Goal: Information Seeking & Learning: Learn about a topic

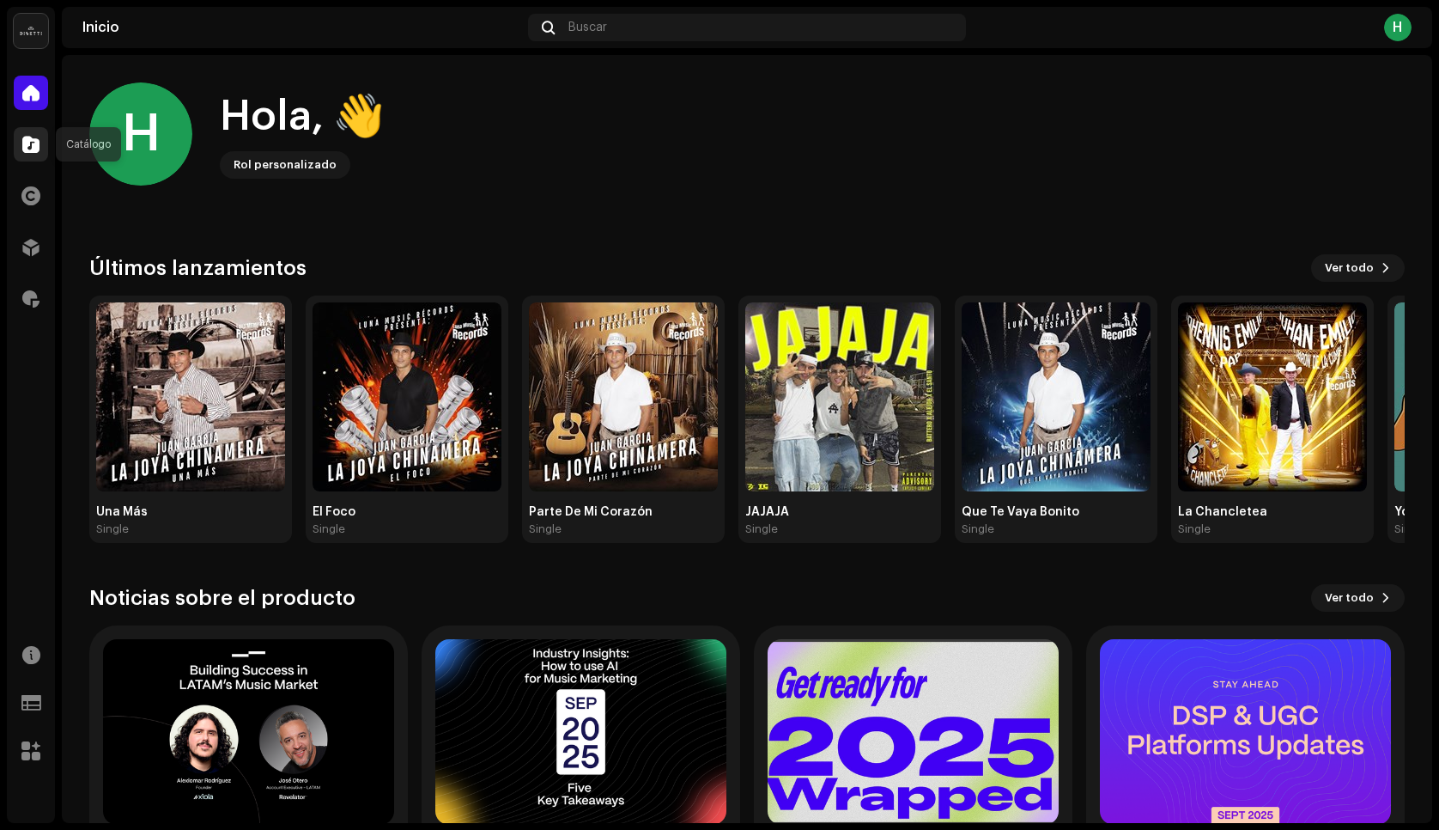
click at [15, 151] on div at bounding box center [31, 144] width 34 height 34
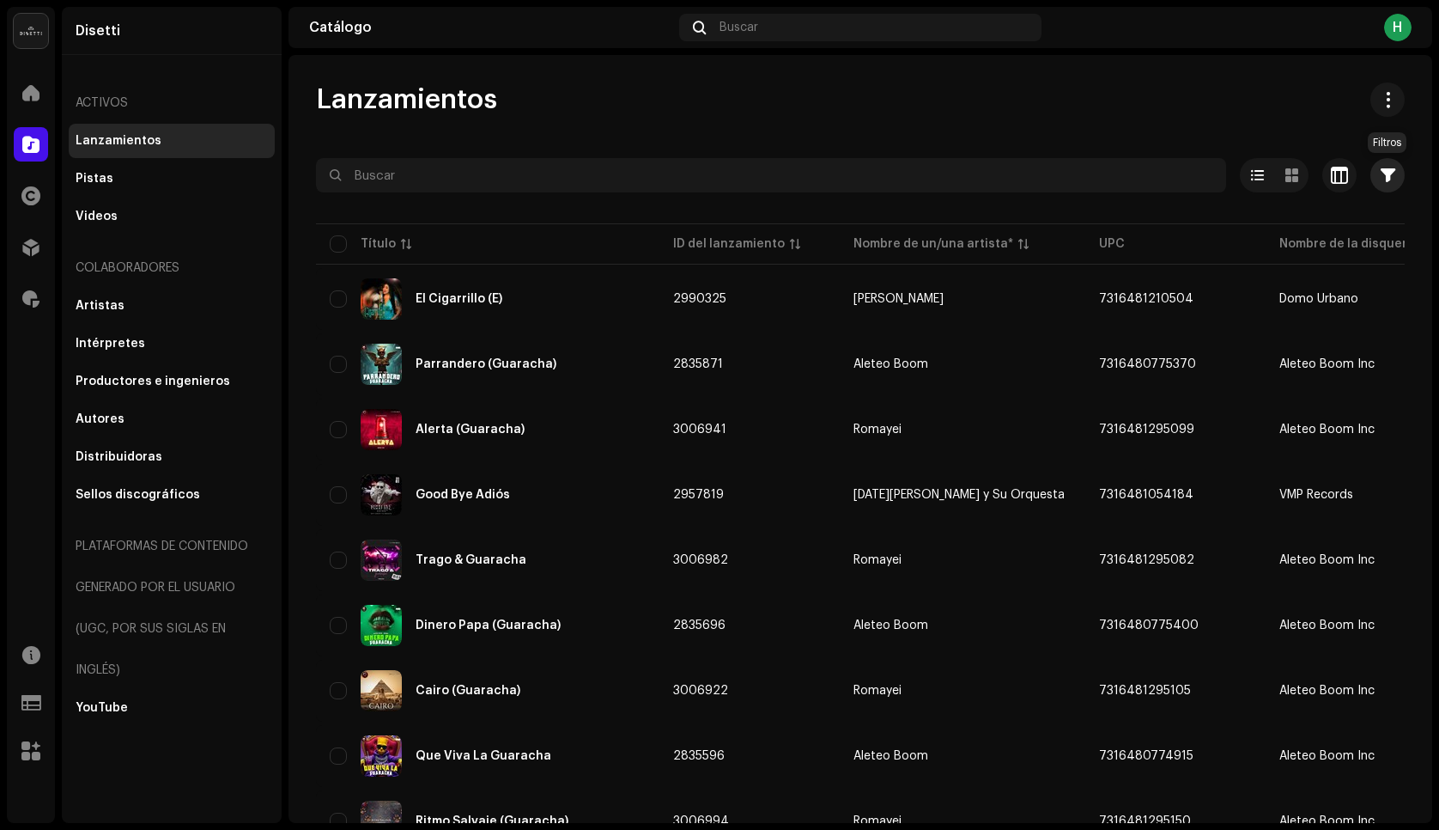
click at [1390, 177] on button "button" at bounding box center [1388, 175] width 34 height 34
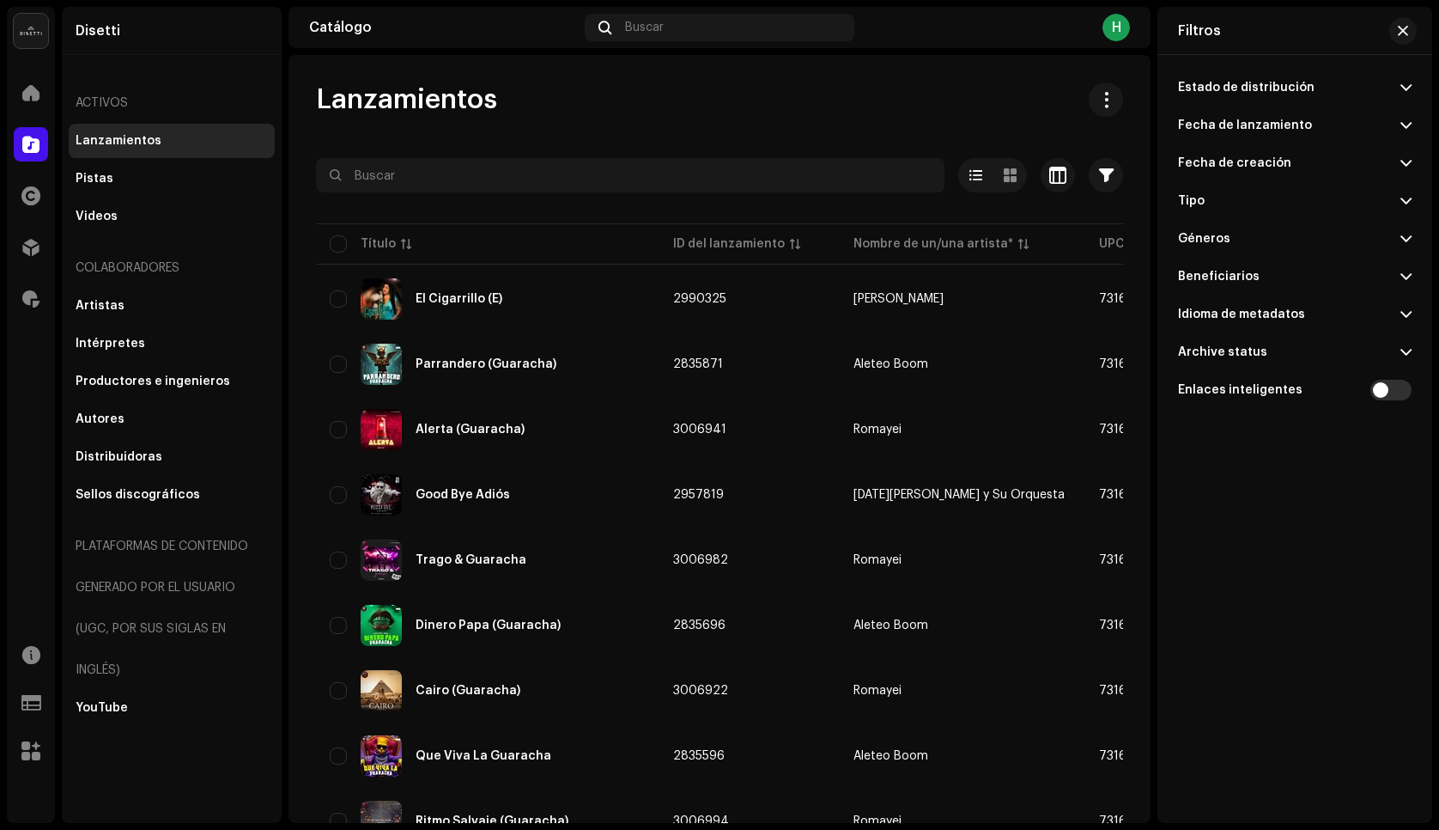
click at [1247, 134] on p-accordion-header "Fecha de lanzamiento" at bounding box center [1295, 125] width 234 height 38
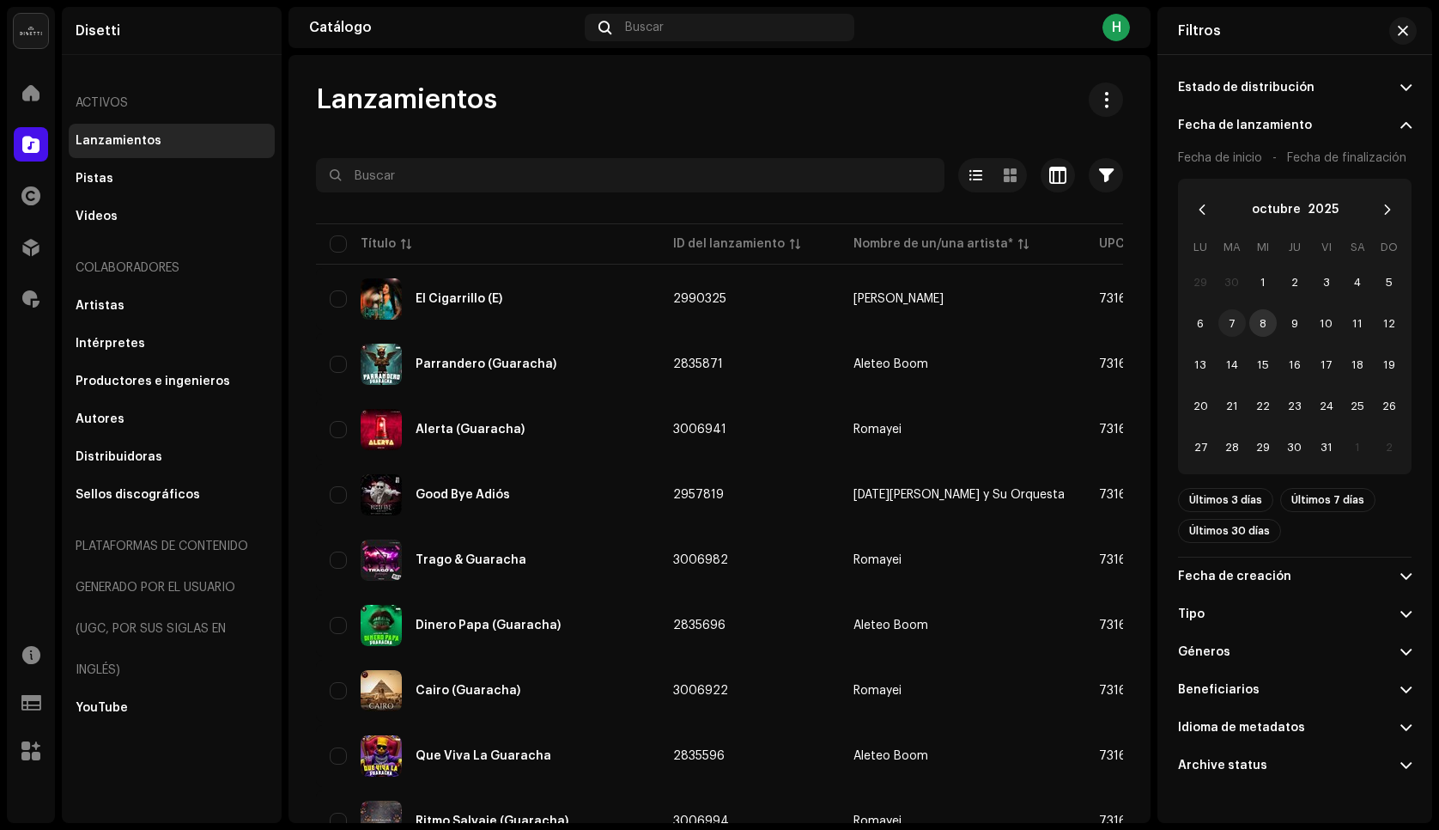
click at [1231, 326] on span "7" at bounding box center [1232, 322] width 27 height 27
click at [1232, 330] on span "7" at bounding box center [1232, 322] width 27 height 27
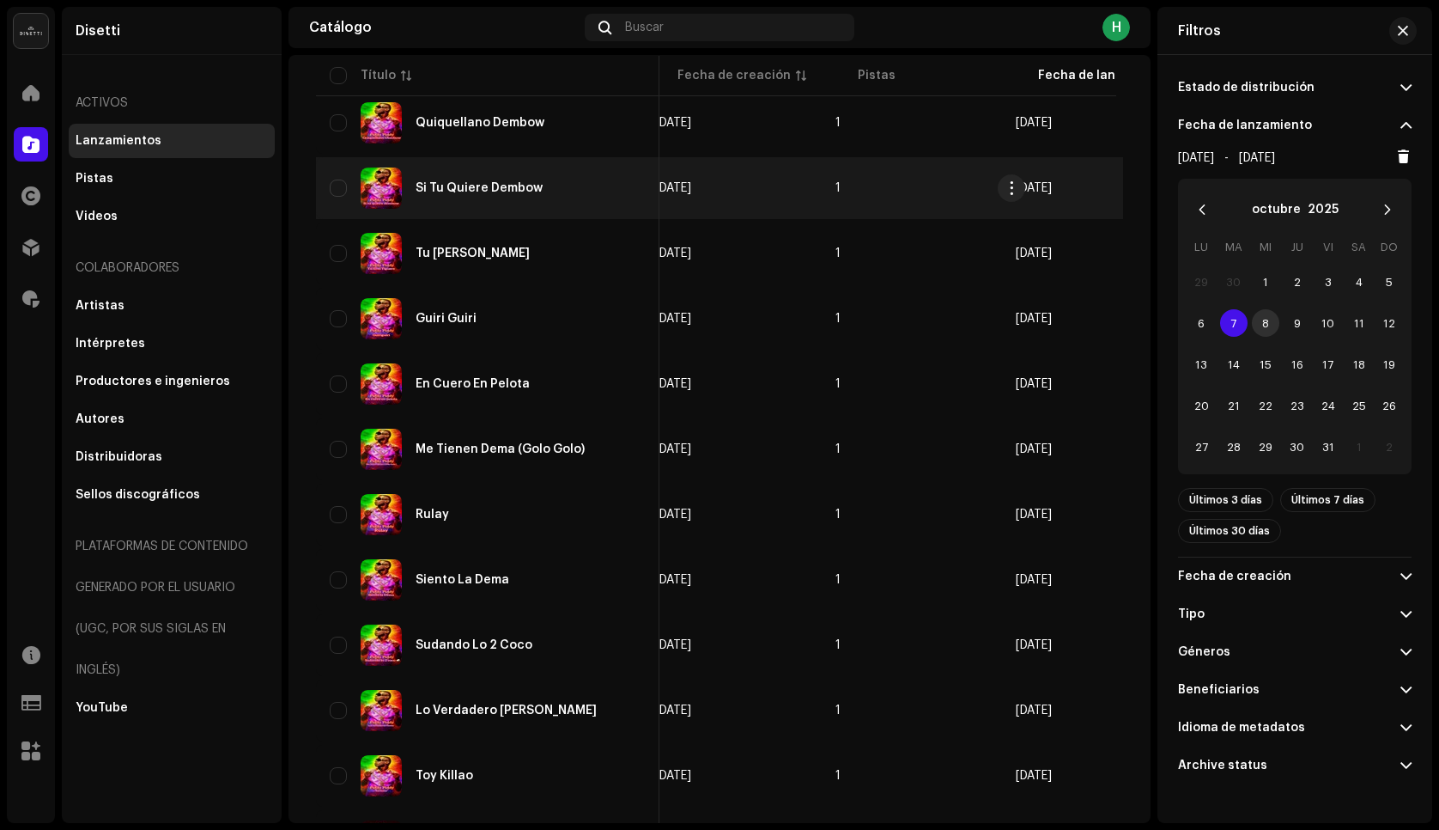
scroll to position [0, 593]
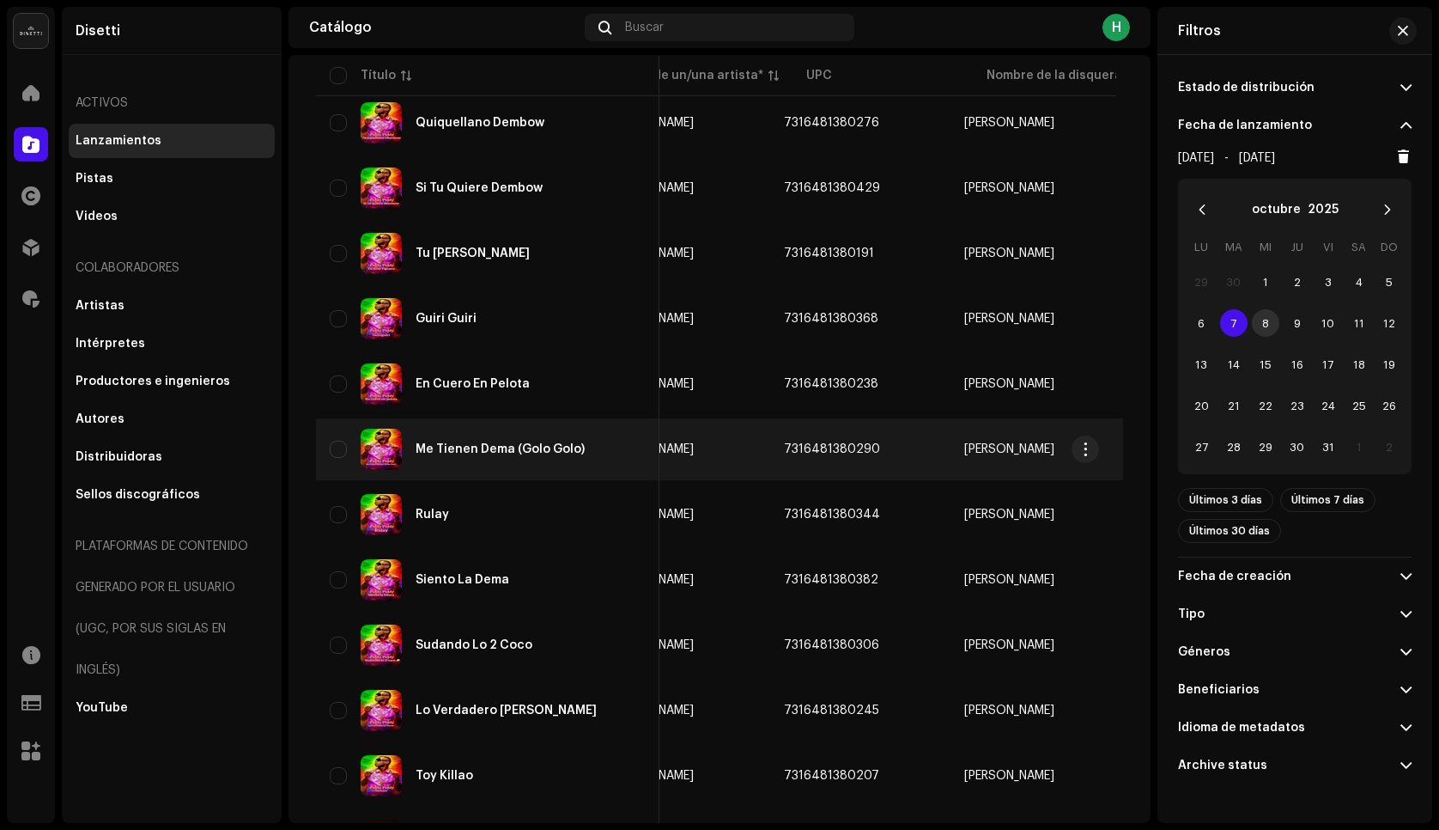
click at [496, 432] on div "Me Tienen Dema (Golo Golo)" at bounding box center [488, 449] width 316 height 41
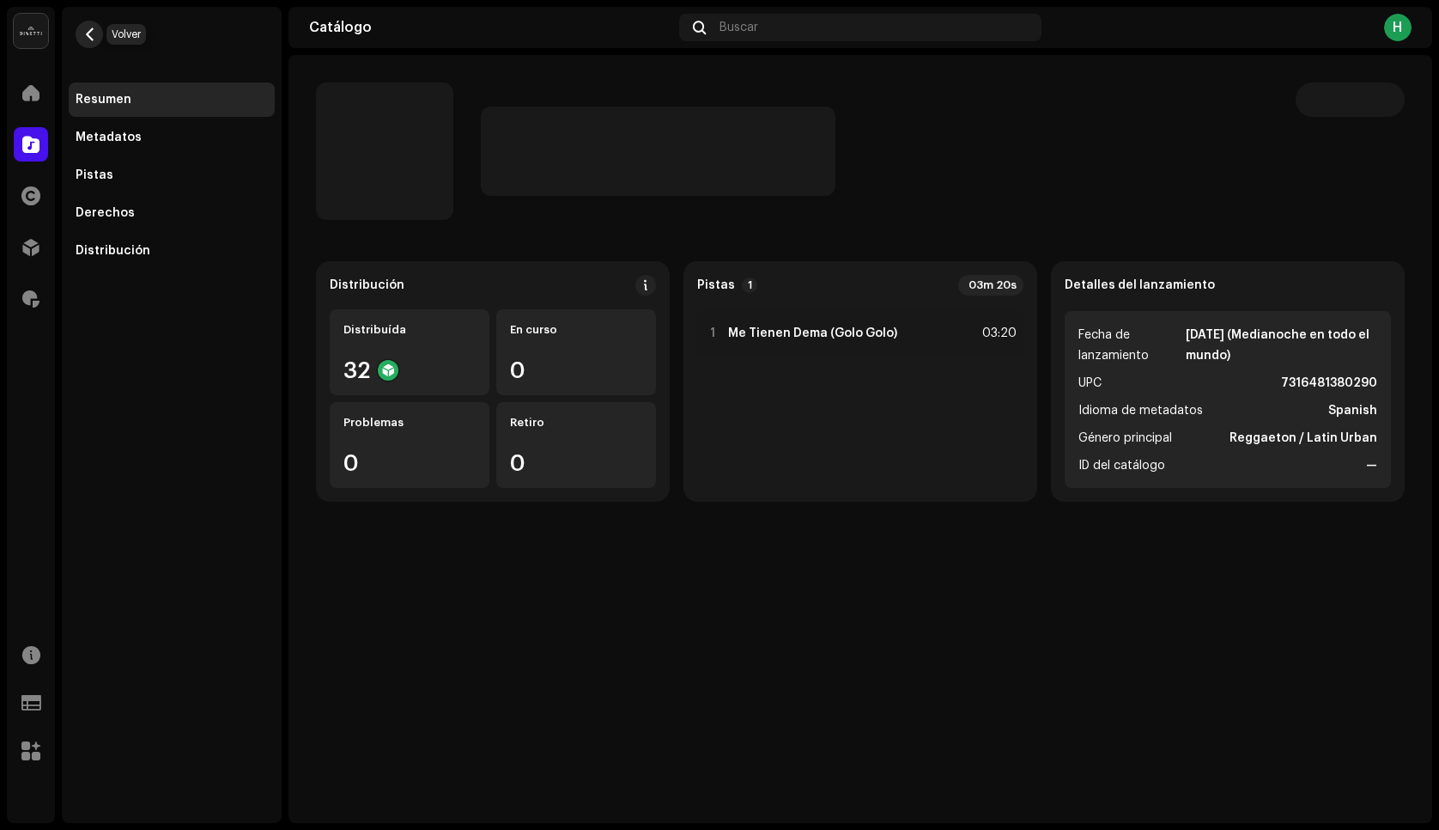
click at [89, 33] on span "button" at bounding box center [89, 34] width 13 height 14
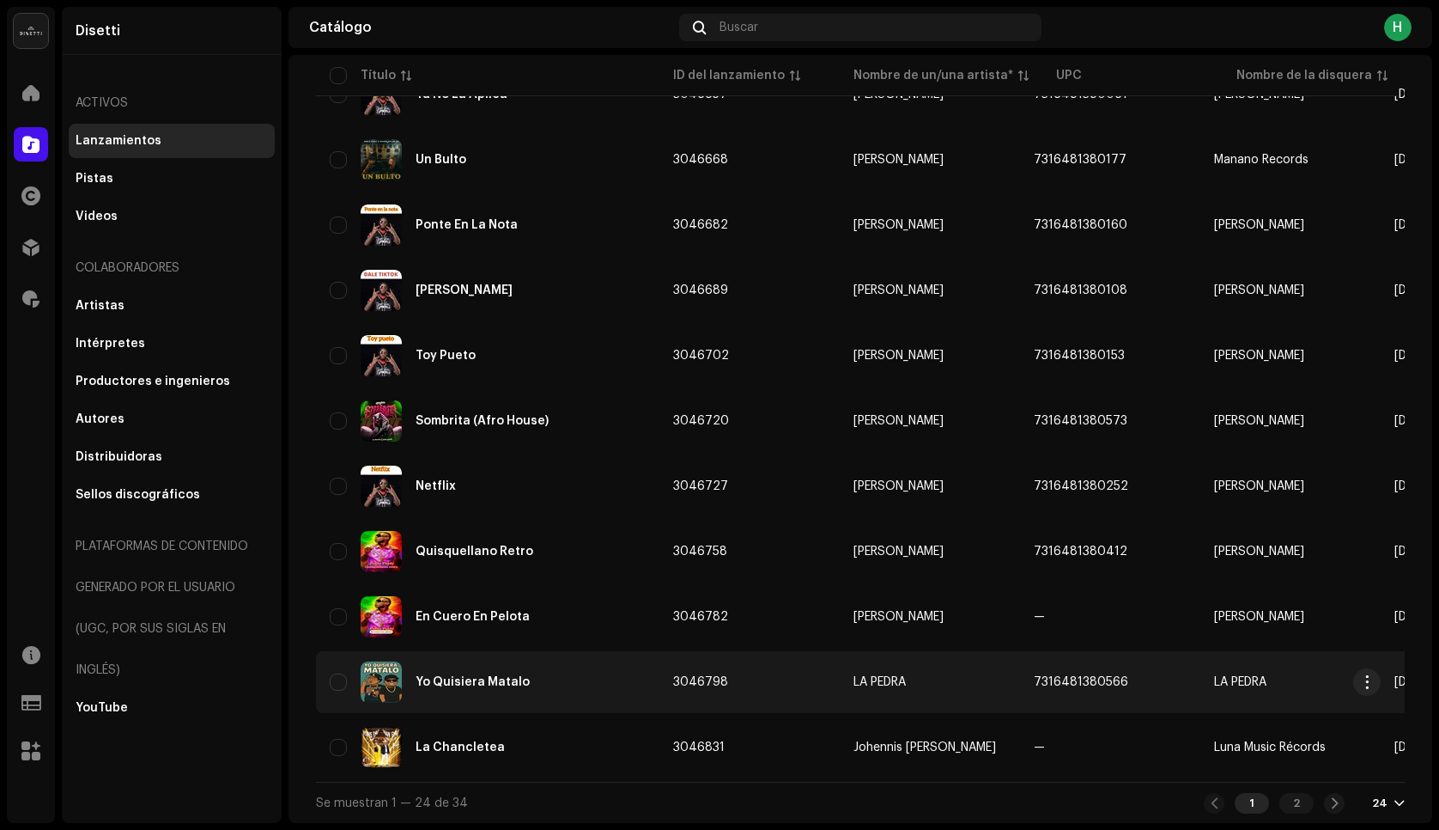
click at [419, 679] on div "Yo Quisiera Matalo" at bounding box center [473, 682] width 114 height 12
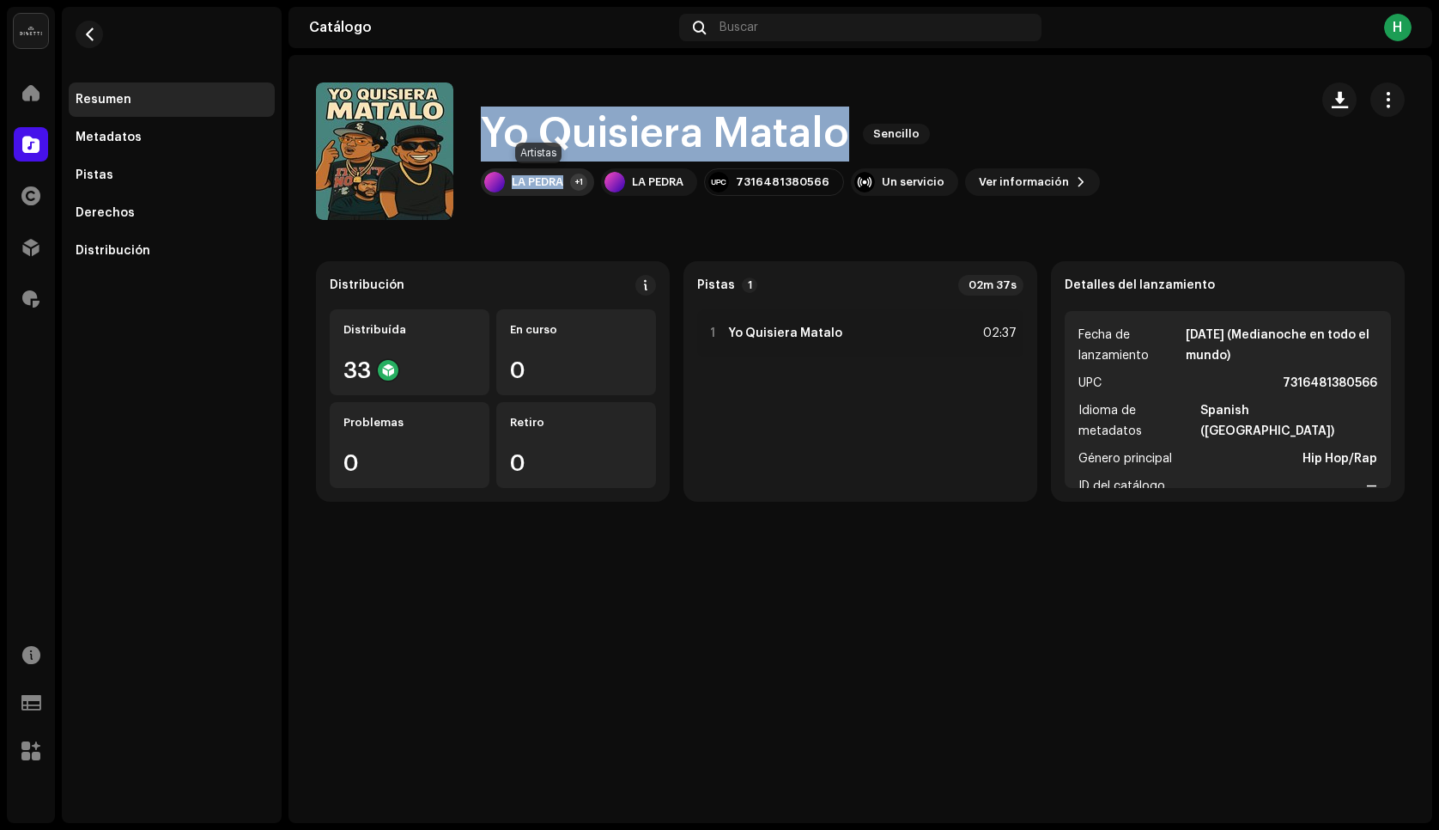
drag, startPoint x: 478, startPoint y: 123, endPoint x: 563, endPoint y: 189, distance: 107.7
click at [563, 189] on div "Yo Quisiera Matalo Sencillo LA PEDRA +1 LA PEDRA 7316481380566 Un servicio Ver …" at bounding box center [805, 150] width 979 height 137
copy div "Yo Quisiera Matalo Sencillo LA PEDRA"
click at [979, 181] on span "Ver información" at bounding box center [1024, 182] width 90 height 34
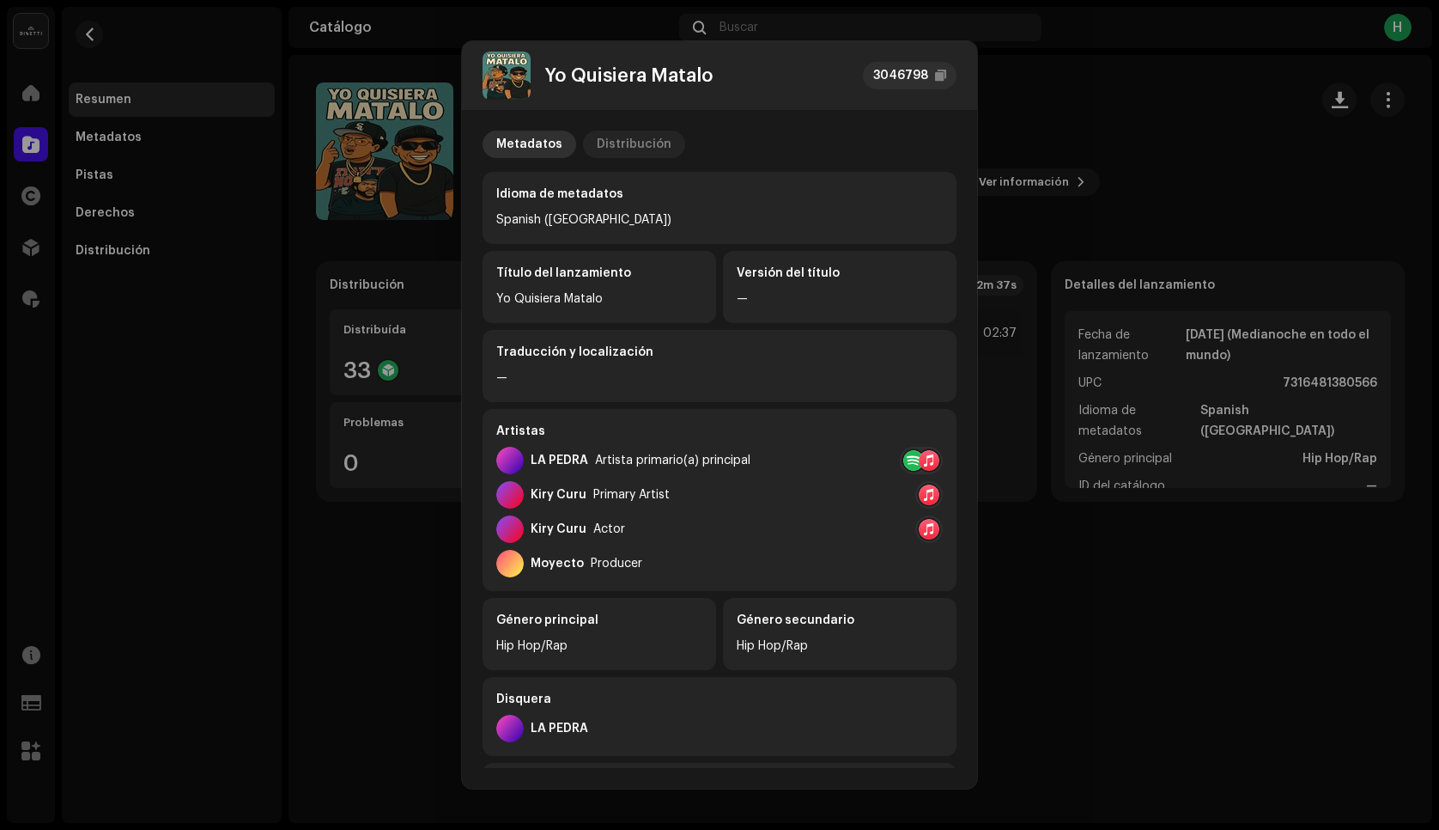
click at [624, 142] on div "Distribución" at bounding box center [634, 144] width 75 height 27
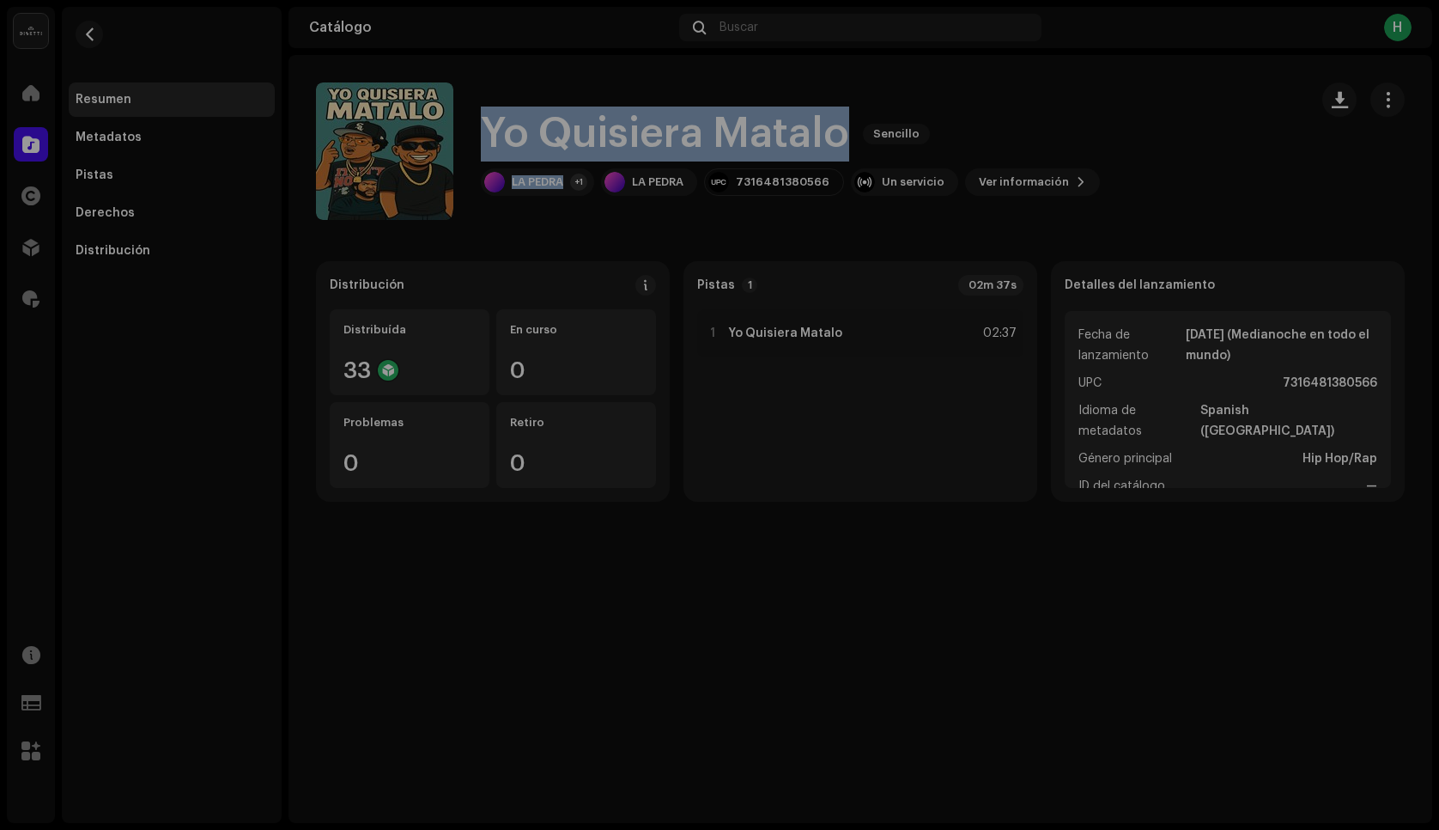
click at [239, 262] on div "Yo Quisiera Matalo 3046798 Metadatos Distribución Fecha de lanzamiento [DATE] (…" at bounding box center [719, 415] width 1439 height 830
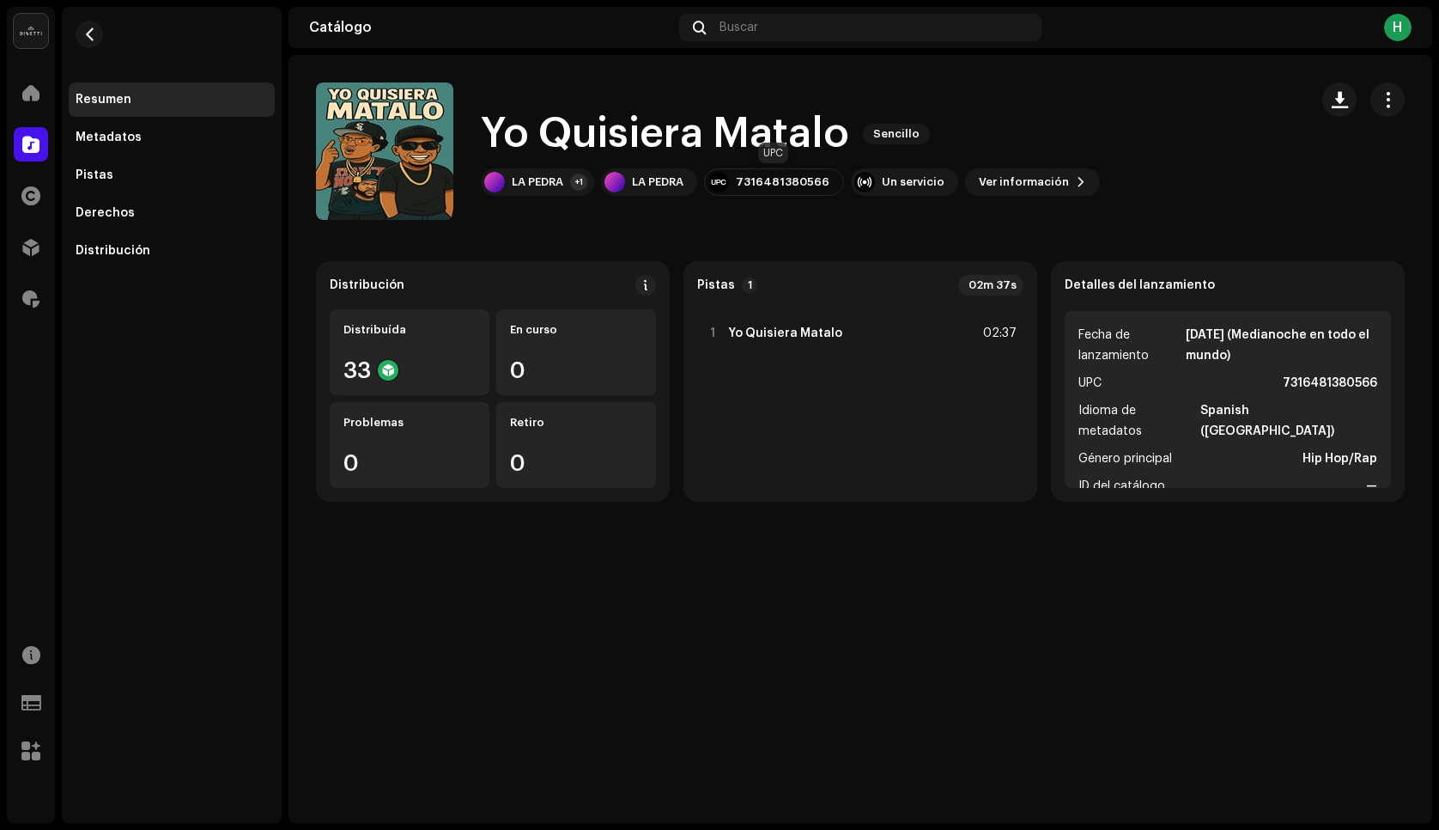
click at [750, 186] on div "7316481380566" at bounding box center [783, 182] width 94 height 14
copy div "7316481380566"
click at [80, 40] on button "button" at bounding box center [89, 34] width 27 height 27
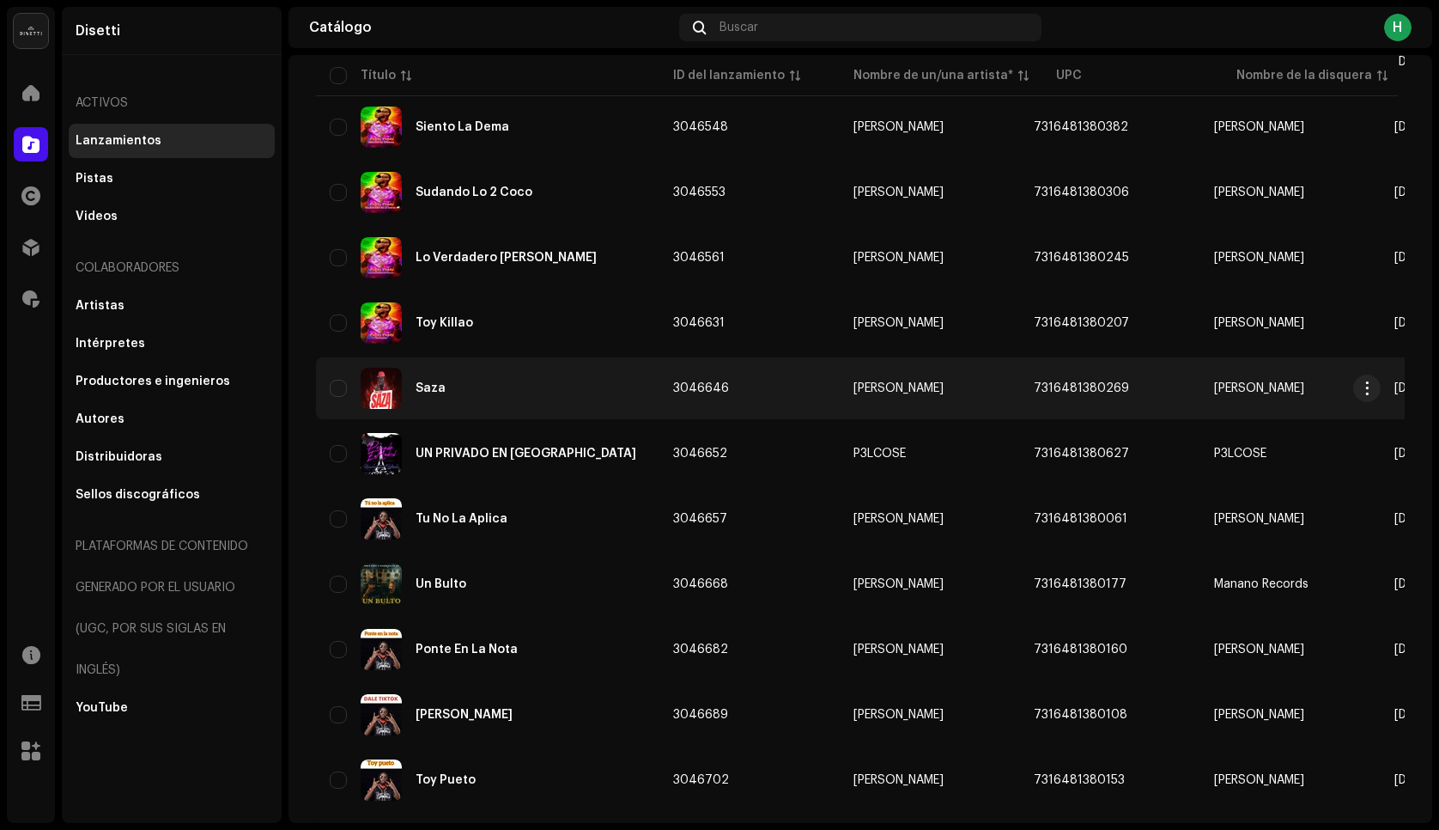
scroll to position [1102, 0]
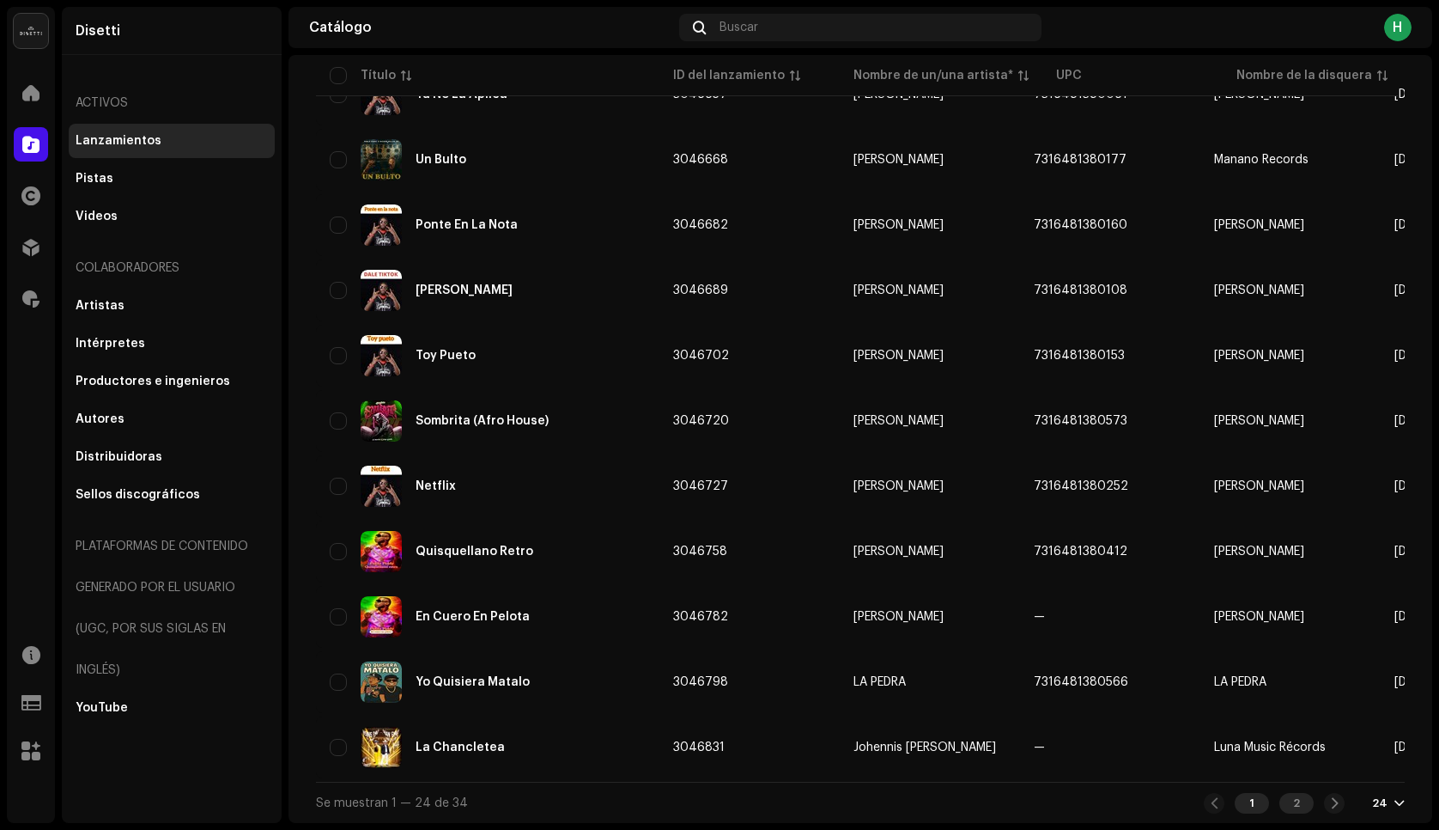
click at [1291, 803] on div "2" at bounding box center [1297, 803] width 34 height 21
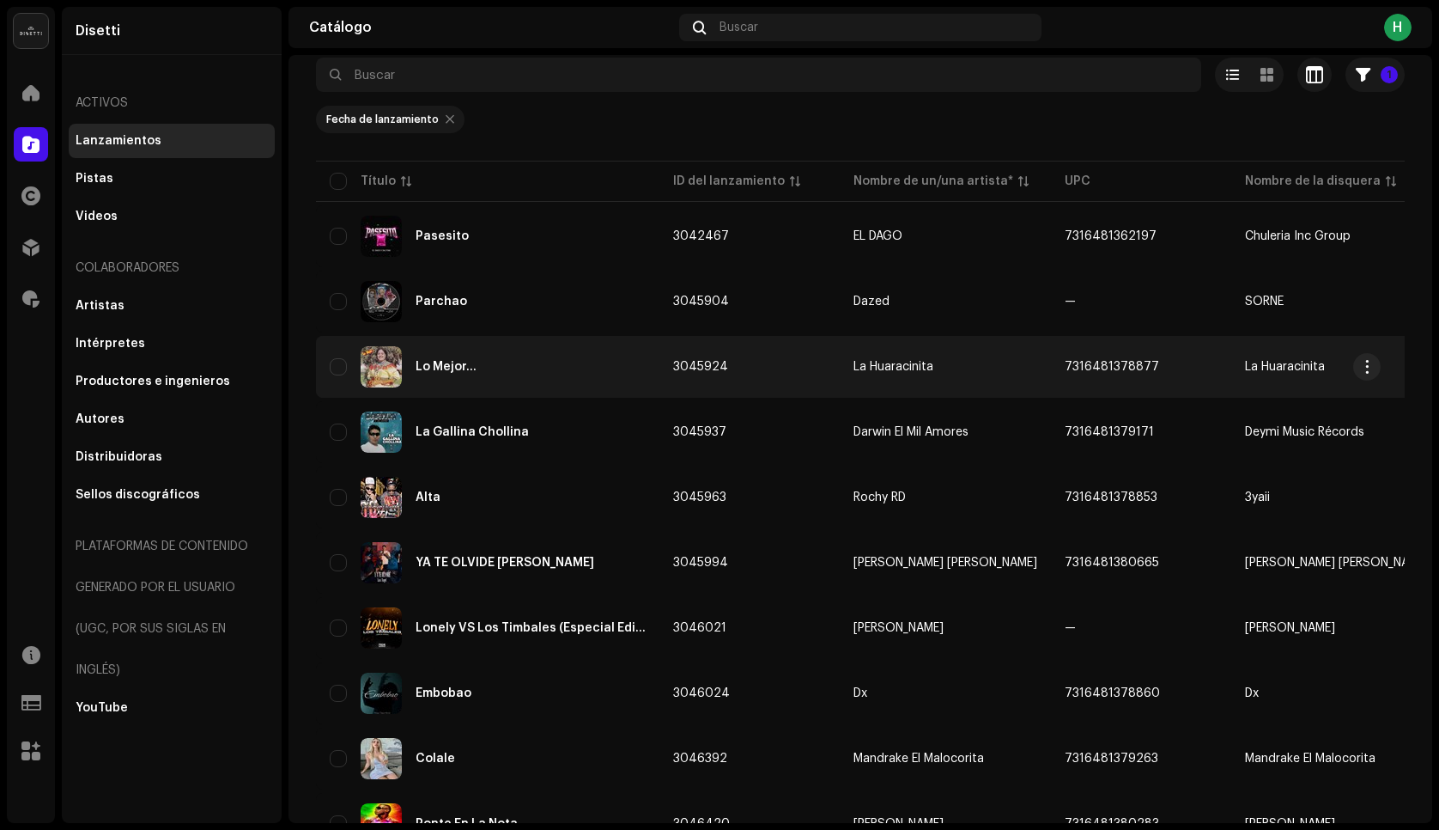
scroll to position [184, 0]
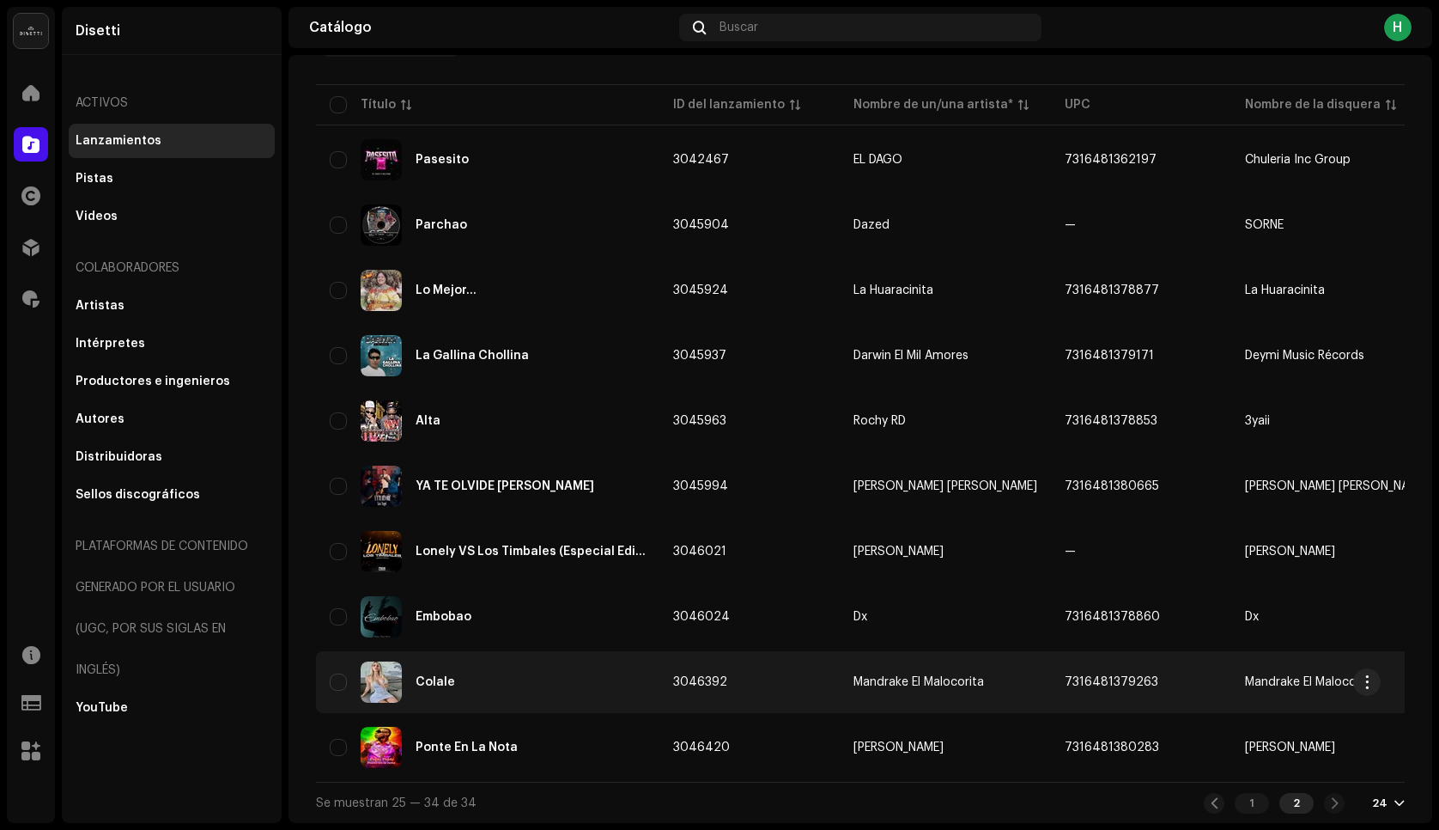
click at [487, 691] on div "Colale" at bounding box center [488, 681] width 316 height 41
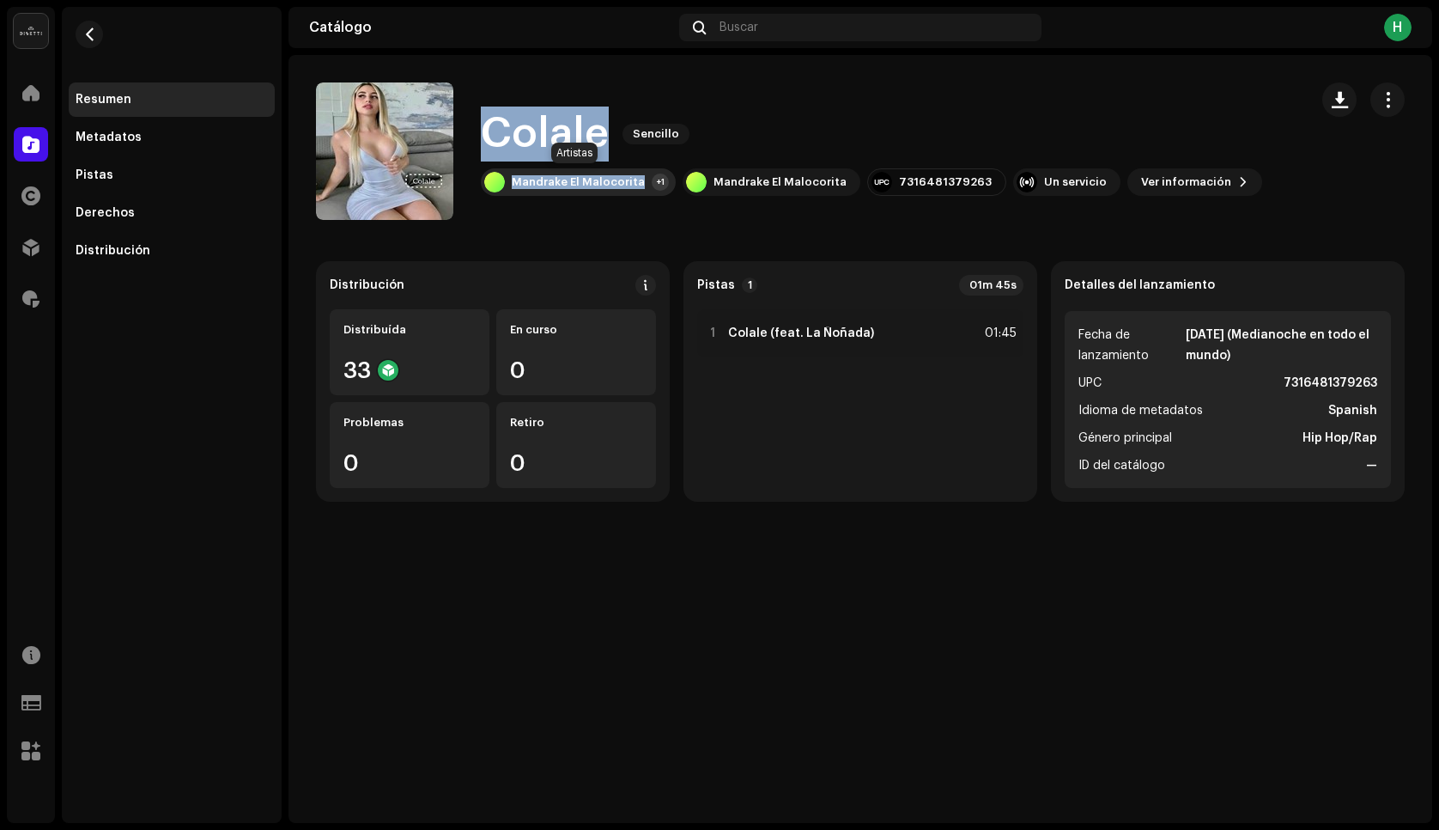
drag, startPoint x: 486, startPoint y: 123, endPoint x: 637, endPoint y: 185, distance: 163.3
click at [637, 184] on div "Colale Sencillo Mandrake El Malocorita +1 Mandrake El Malocorita 7316481379263 …" at bounding box center [872, 150] width 782 height 89
copy div "Colale Sencillo Mandrake El Malocorita"
click at [902, 177] on div "7316481379263" at bounding box center [945, 182] width 93 height 14
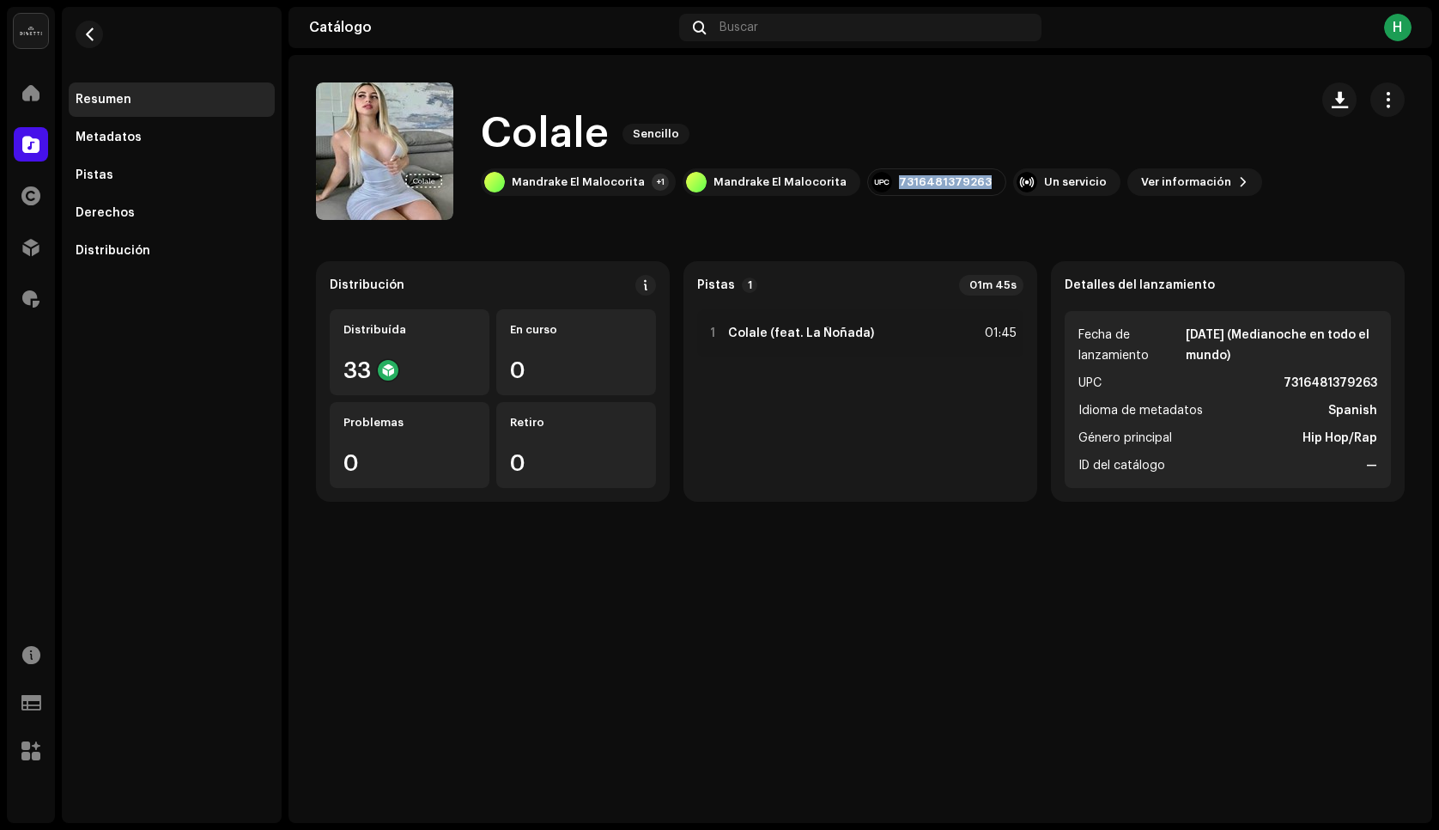
click at [902, 177] on div "7316481379263" at bounding box center [945, 182] width 93 height 14
copy div "7316481379263"
click at [83, 37] on span "button" at bounding box center [89, 34] width 13 height 14
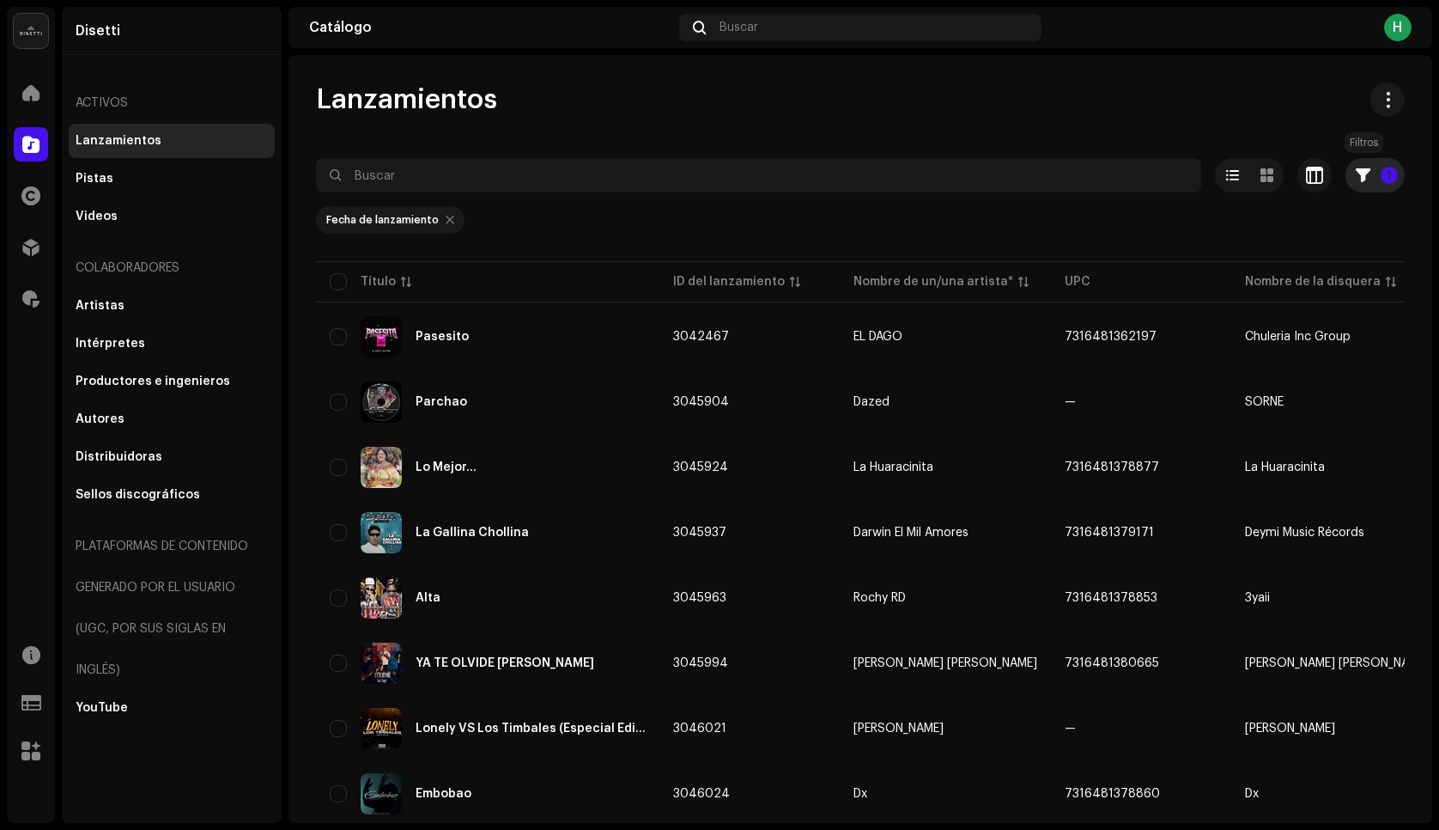
click at [1360, 178] on span "button" at bounding box center [1363, 175] width 15 height 14
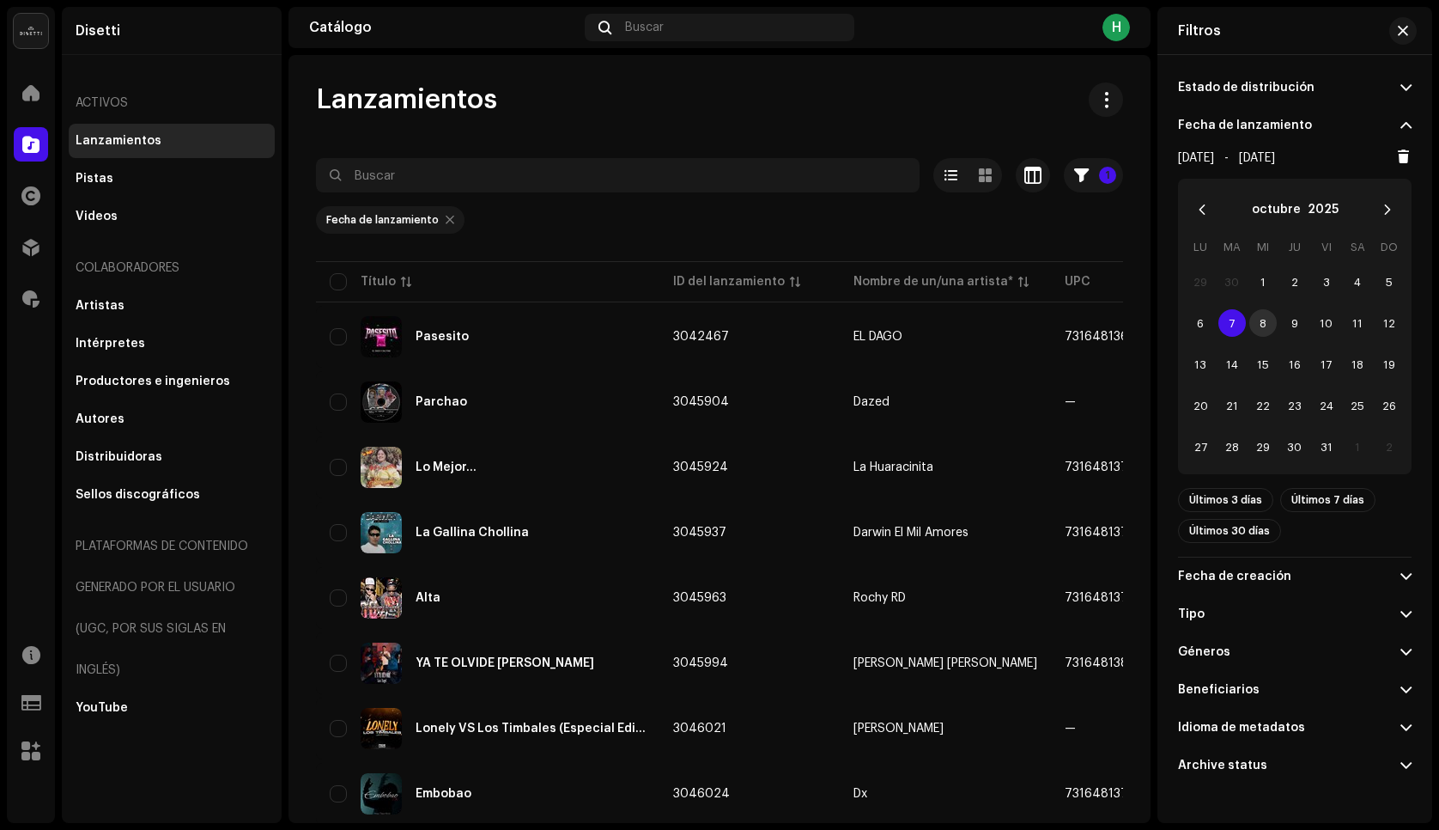
click at [1257, 323] on span "8" at bounding box center [1263, 322] width 27 height 27
click at [1258, 328] on span "8" at bounding box center [1263, 322] width 27 height 27
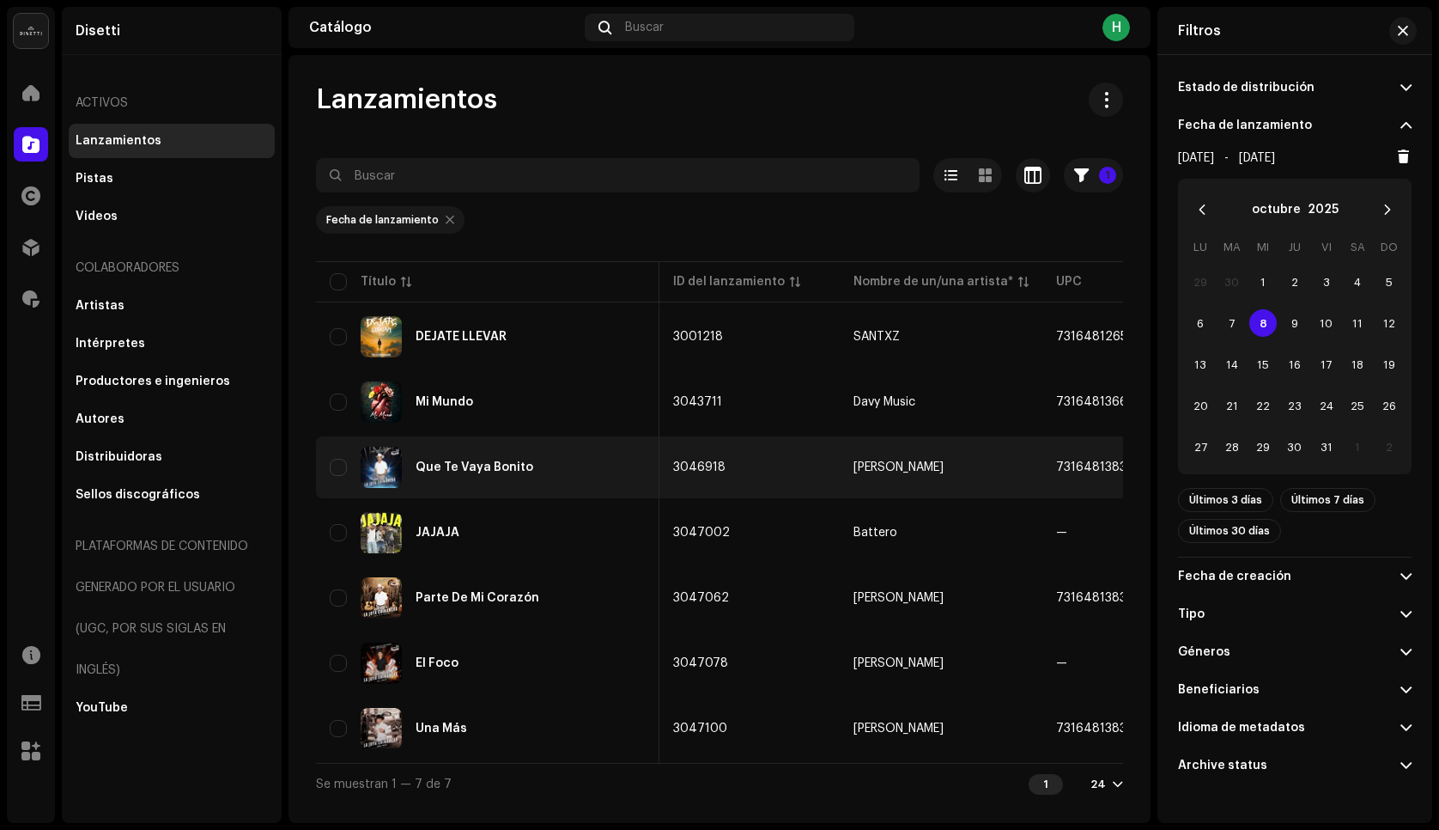
scroll to position [0, 101]
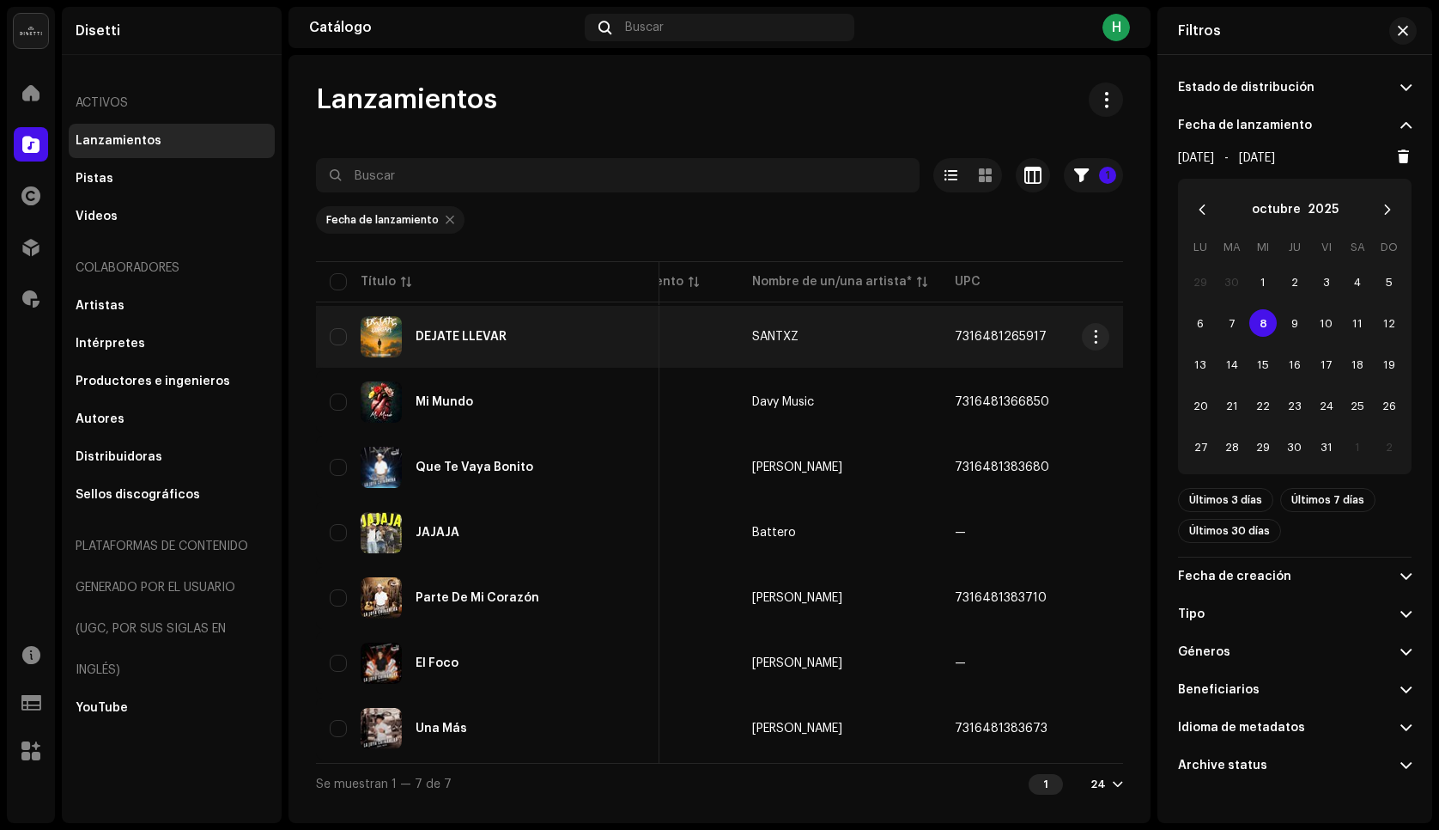
click at [550, 350] on div "DÉJATE LLEVAR" at bounding box center [488, 336] width 316 height 41
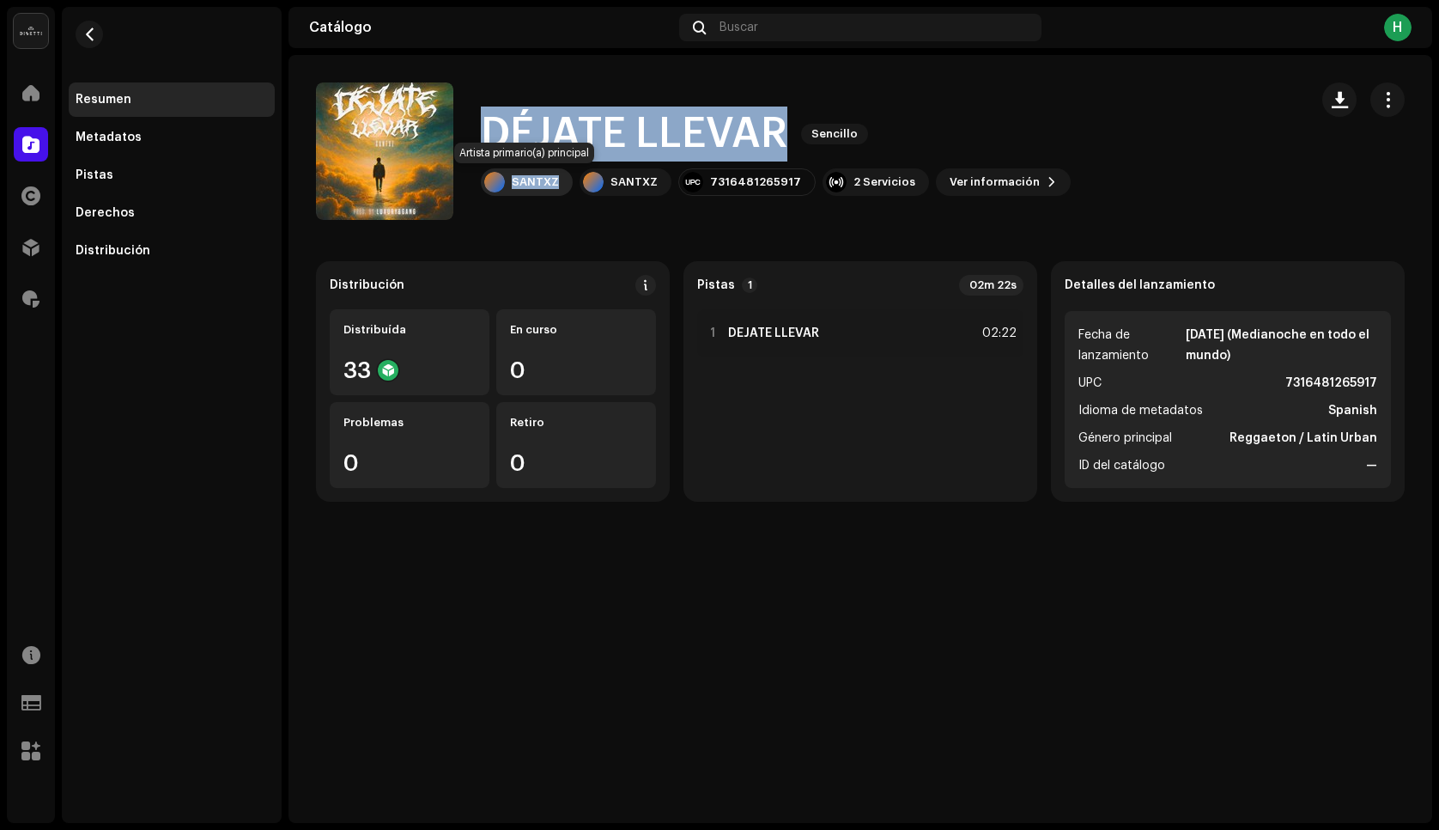
drag, startPoint x: 482, startPoint y: 120, endPoint x: 556, endPoint y: 185, distance: 98.0
click at [556, 185] on div "DÉJATE LLEVAR Sencillo SANTXZ SANTXZ 7316481265917 2 Servicios Ver información" at bounding box center [776, 150] width 590 height 89
copy div "DÉJATE LLEVAR Sencillo SANTXZ"
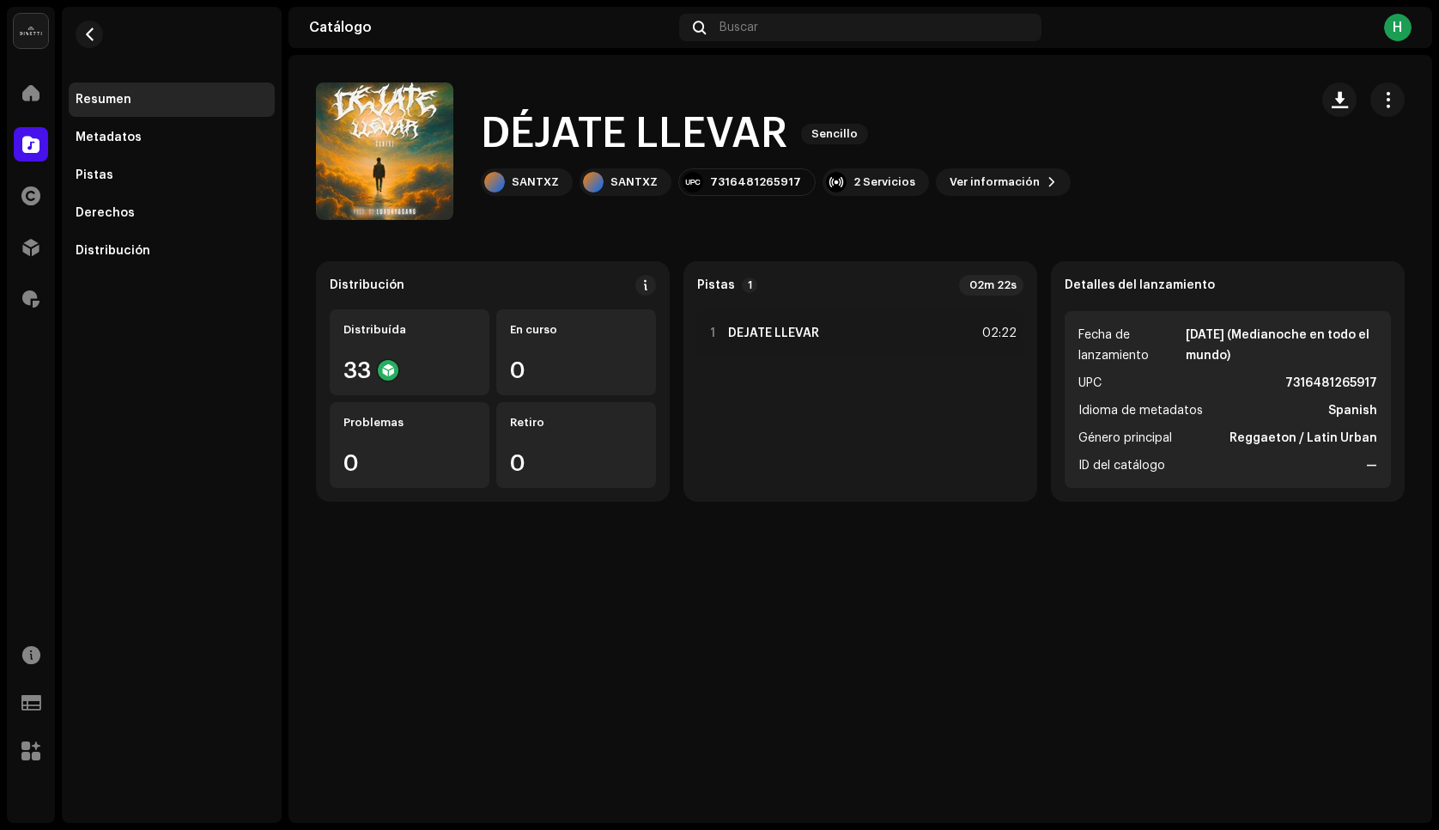
click at [831, 227] on catalog-releases-details-overview "DÉJATE LLEVAR Sencillo DÉJATE LLEVAR Sencillo SANTXZ SANTXZ 7316481265917 2 Ser…" at bounding box center [861, 292] width 1144 height 474
click at [523, 175] on div "SANTXZ" at bounding box center [535, 182] width 47 height 14
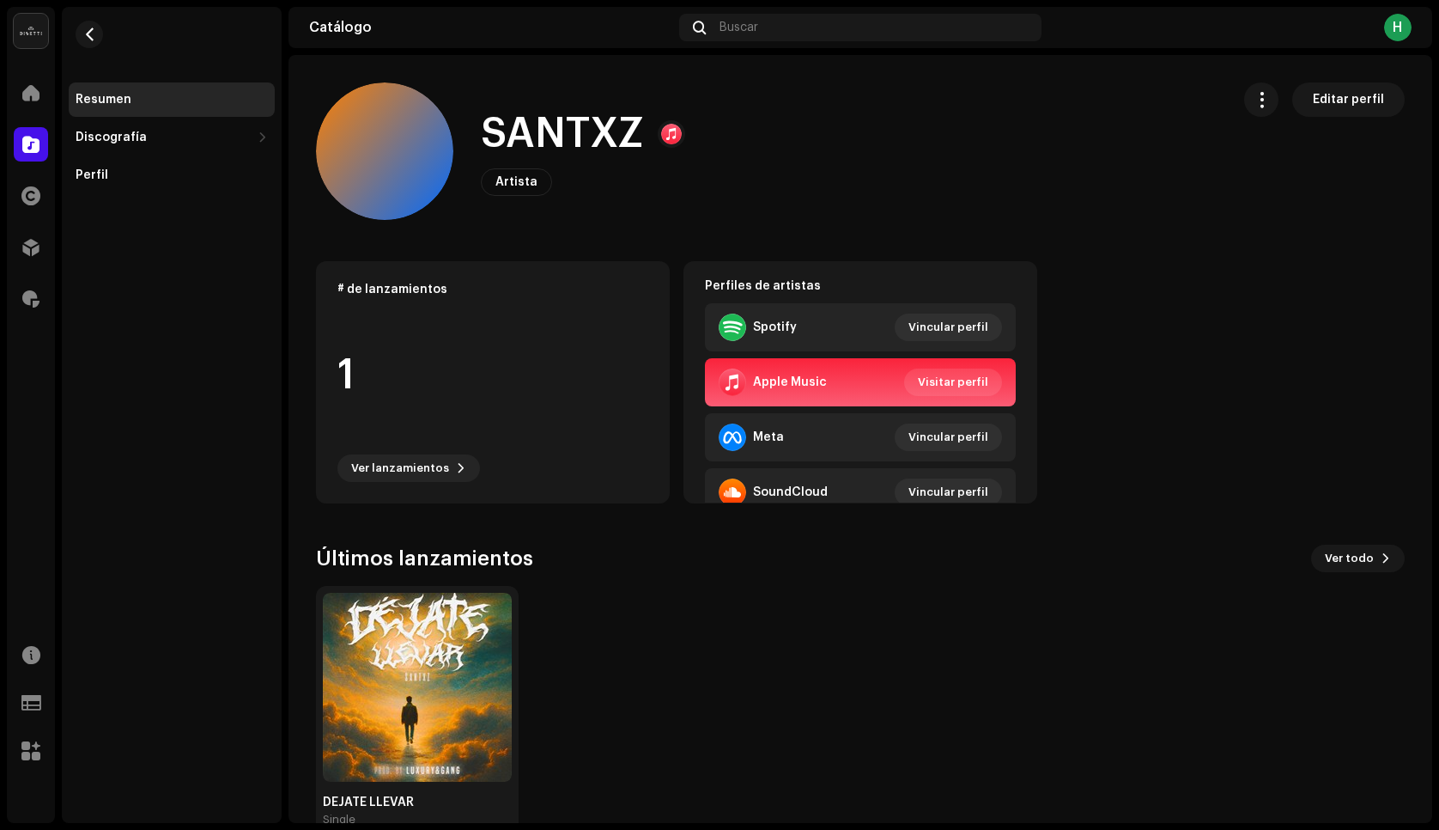
scroll to position [38, 0]
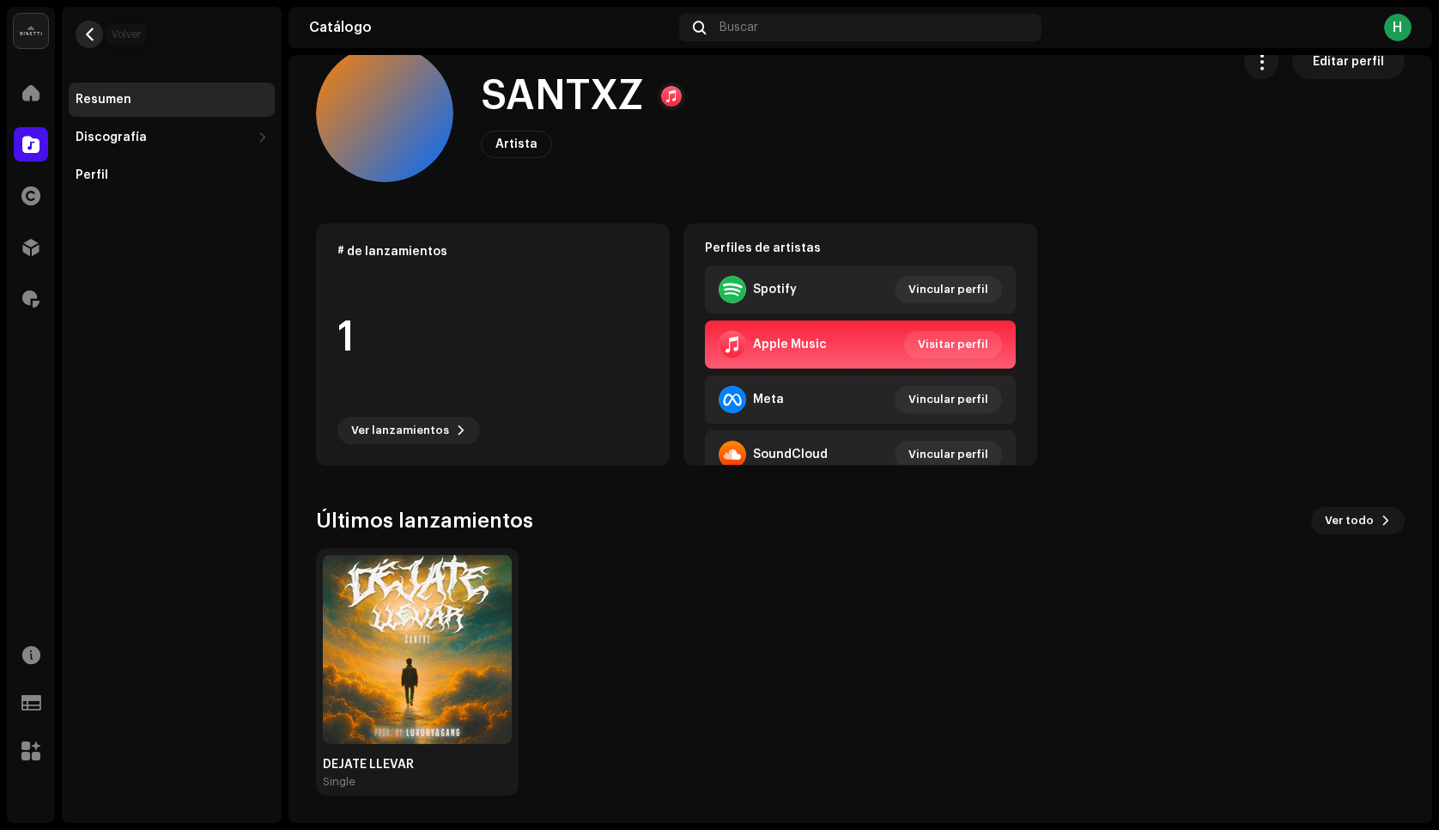
click at [83, 37] on span "button" at bounding box center [89, 34] width 13 height 14
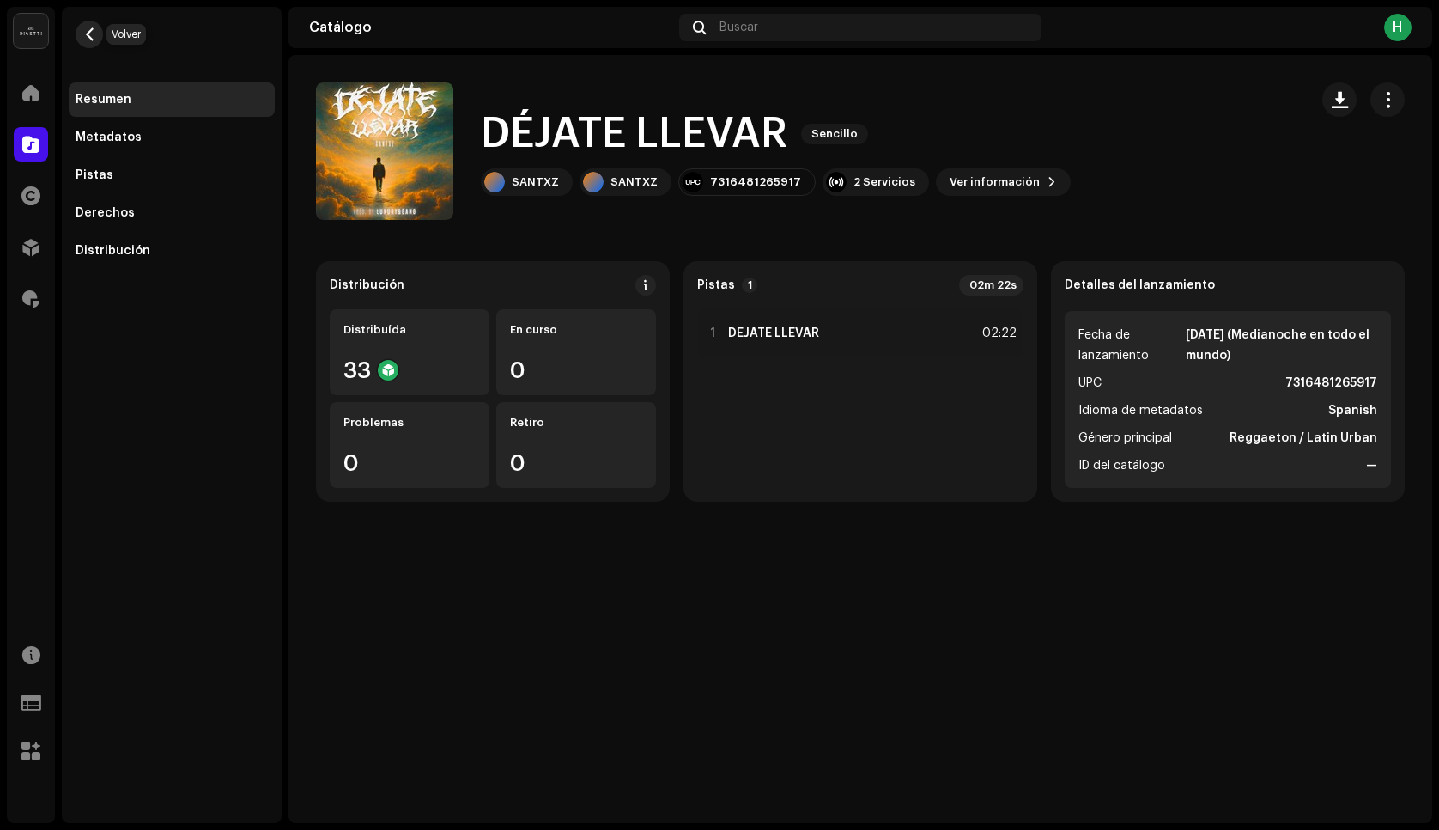
click at [84, 38] on span "button" at bounding box center [89, 34] width 13 height 14
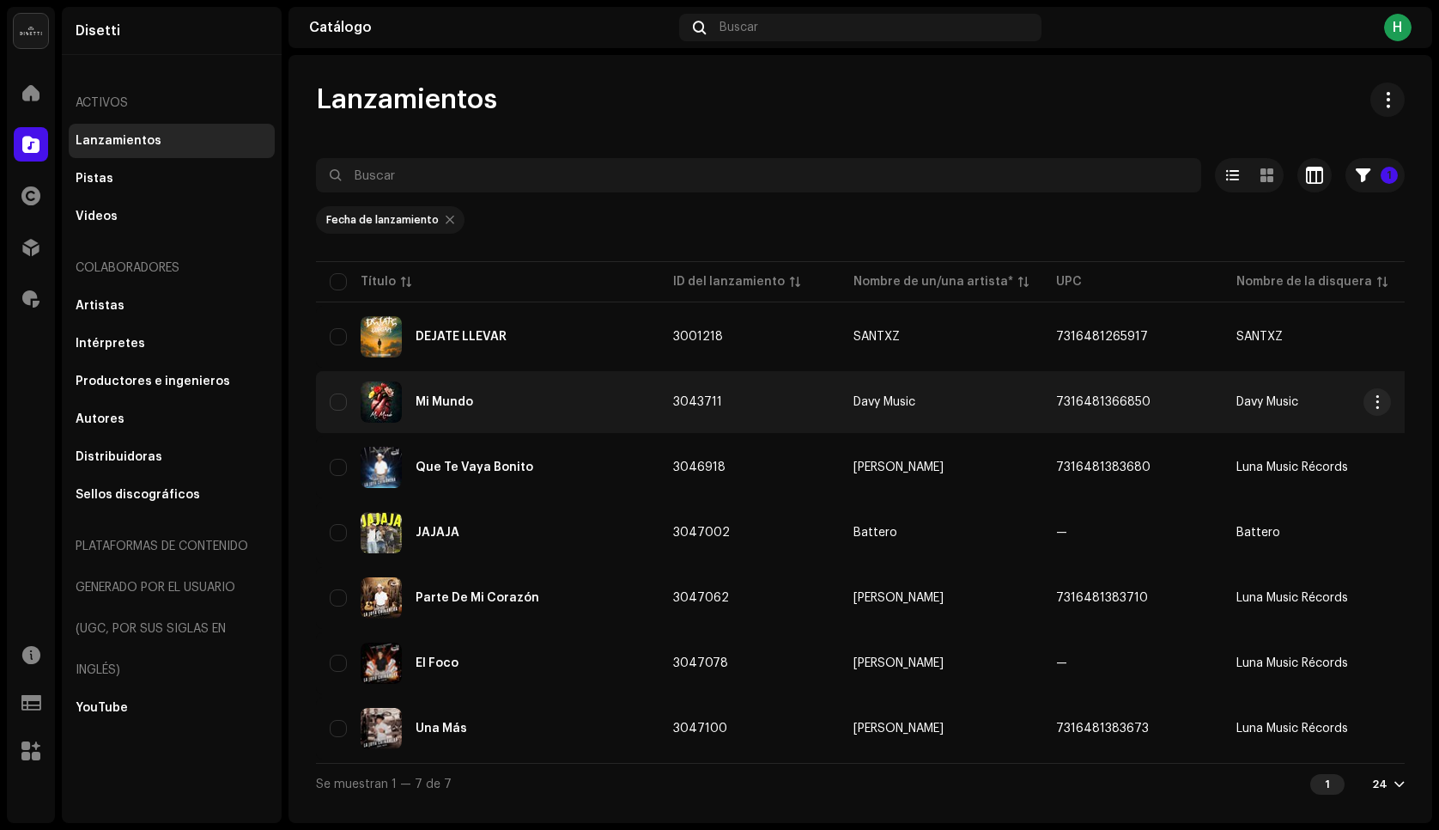
click at [439, 403] on div "Mi Mundo" at bounding box center [445, 402] width 58 height 12
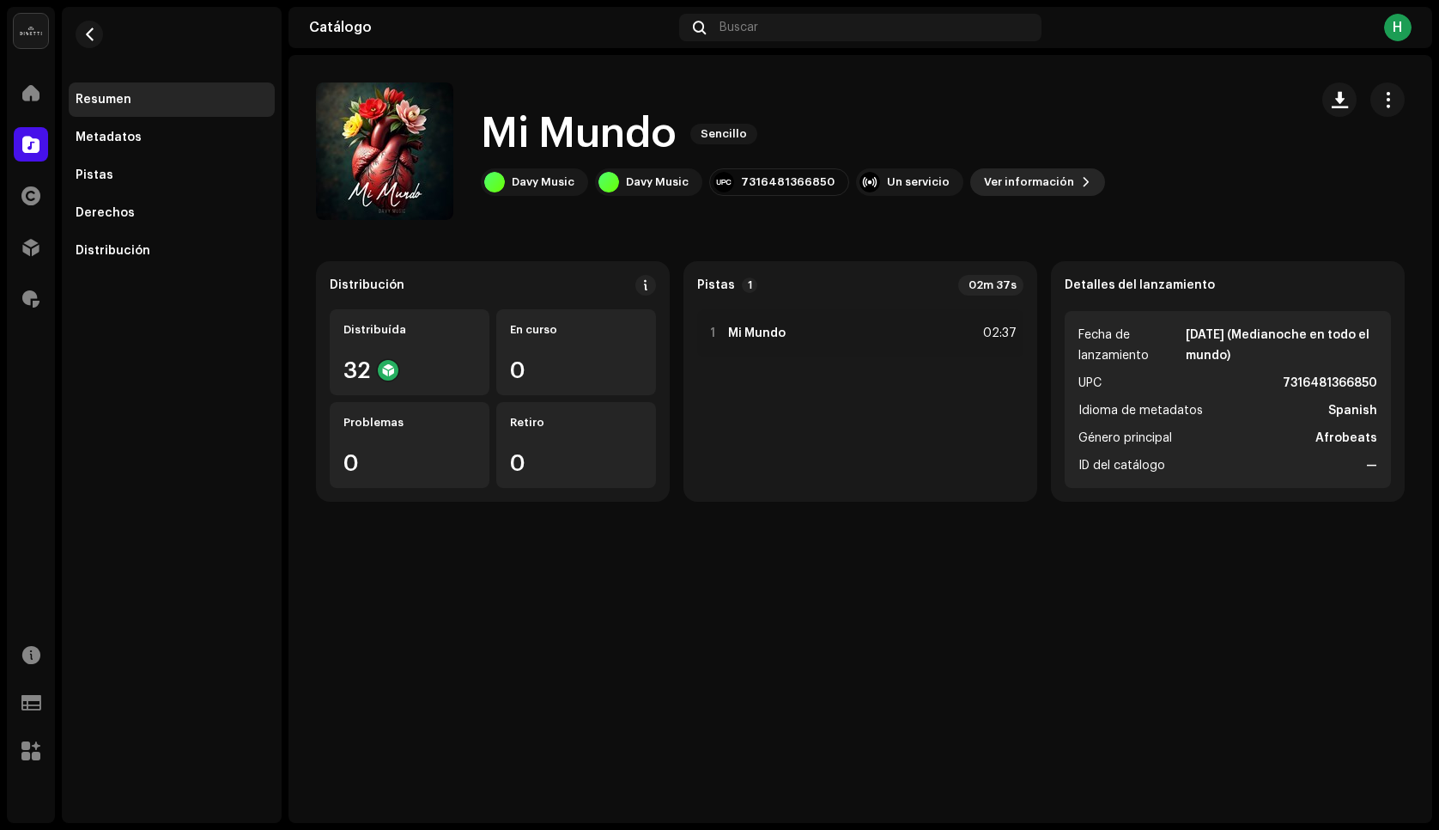
click at [992, 187] on span "Ver información" at bounding box center [1029, 182] width 90 height 34
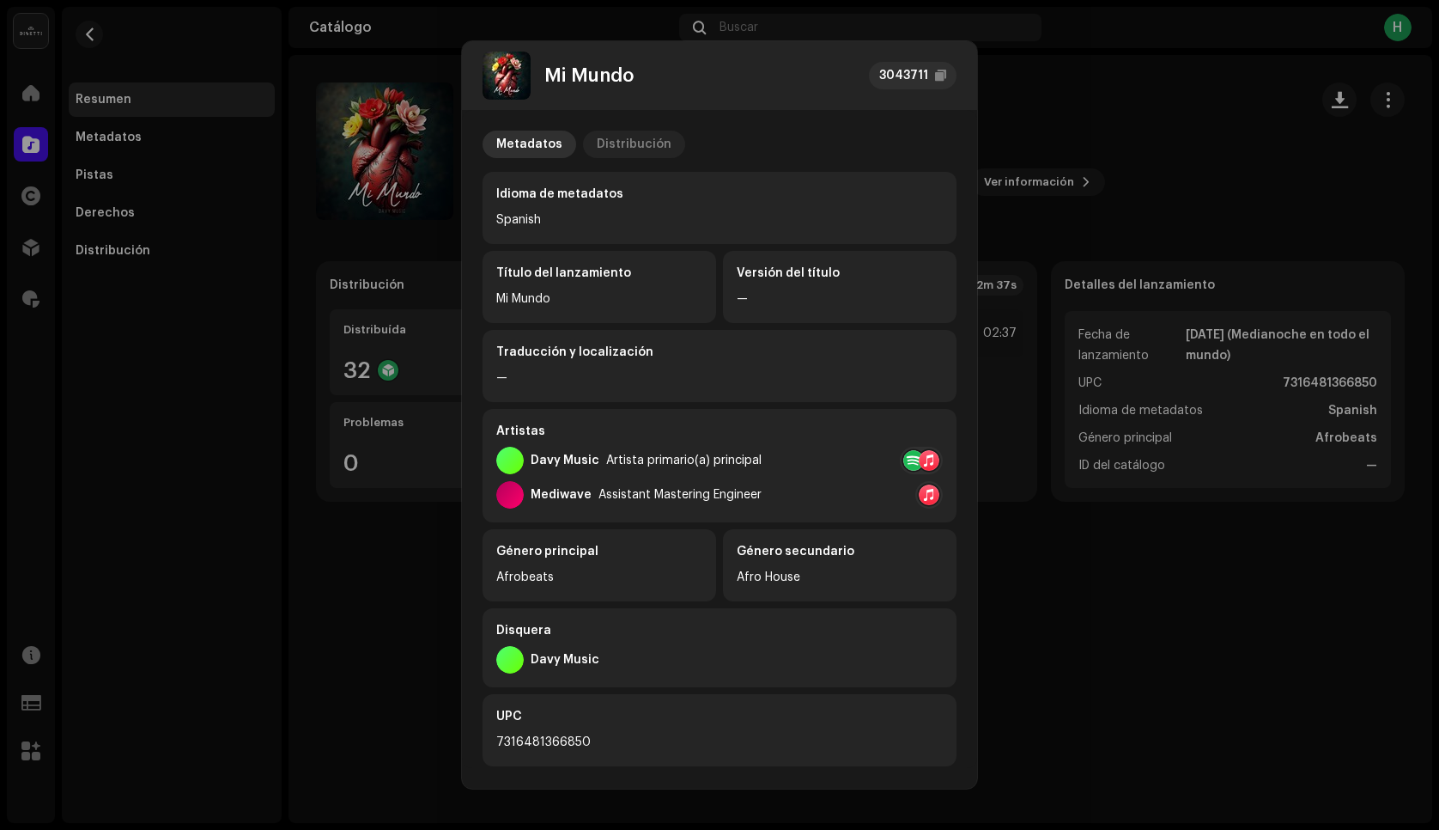
click at [621, 145] on div "Distribución" at bounding box center [634, 144] width 75 height 27
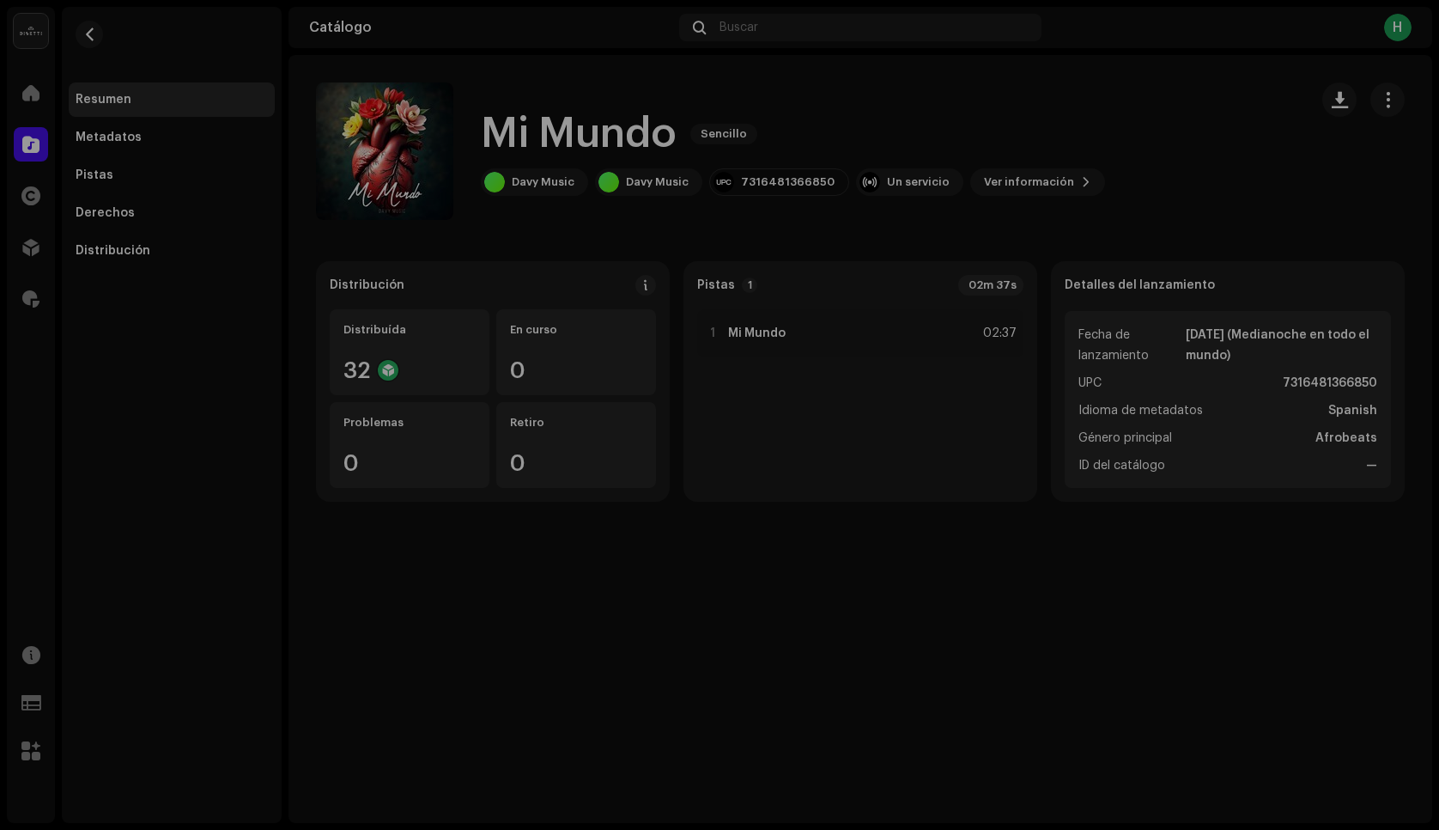
click at [300, 209] on div "Mi Mundo 3043711 Metadatos Distribución Fecha de lanzamiento [DATE] (Medianoche…" at bounding box center [719, 415] width 1439 height 830
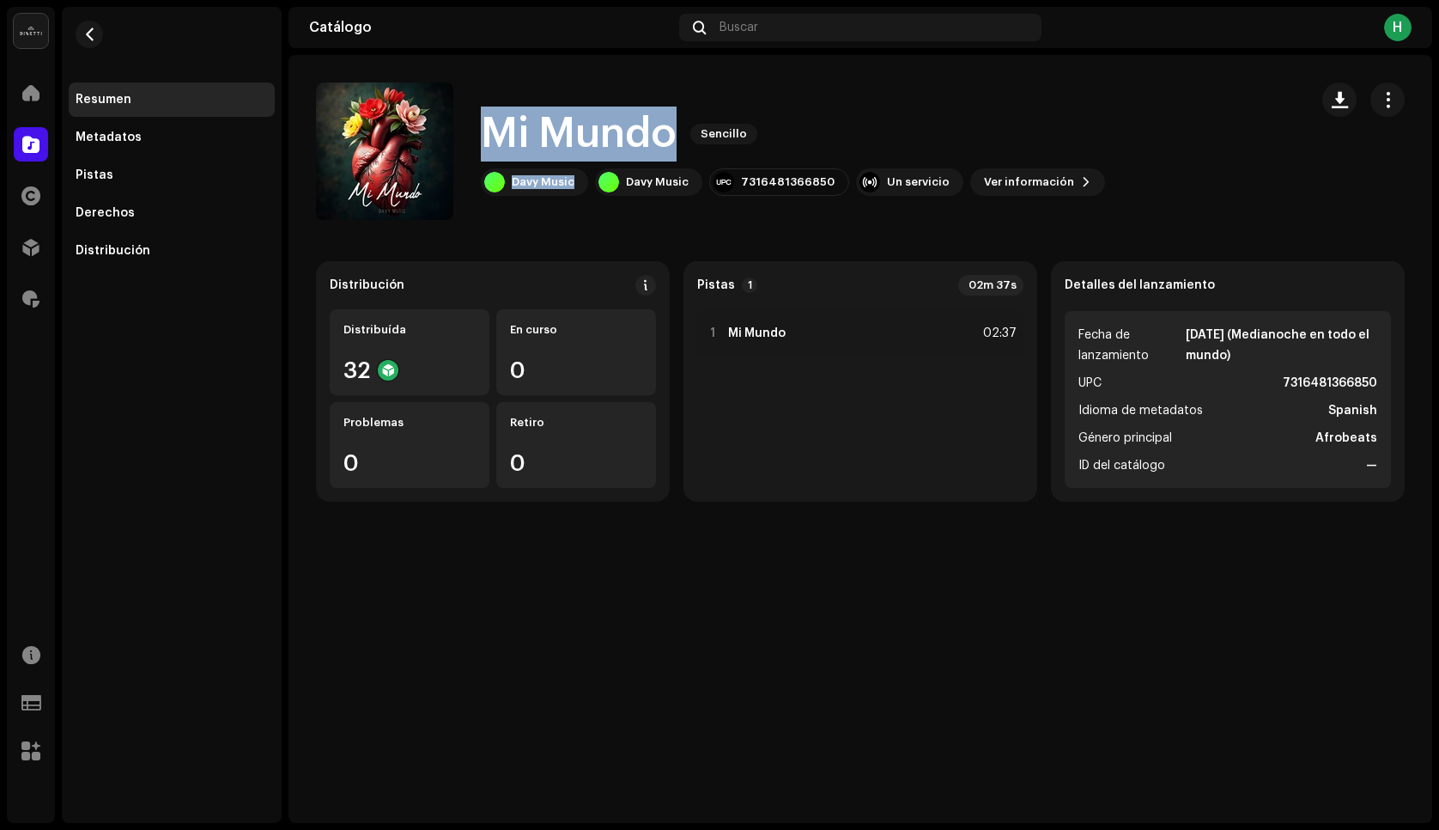
drag, startPoint x: 482, startPoint y: 139, endPoint x: 557, endPoint y: 198, distance: 95.4
click at [557, 198] on div "Mi Mundo Sencillo Davy Music Davy Music 7316481366850 Un servicio Ver informaci…" at bounding box center [805, 150] width 979 height 137
copy div "Mi Mundo Sencillo Davy Music"
click at [82, 31] on button "button" at bounding box center [89, 34] width 27 height 27
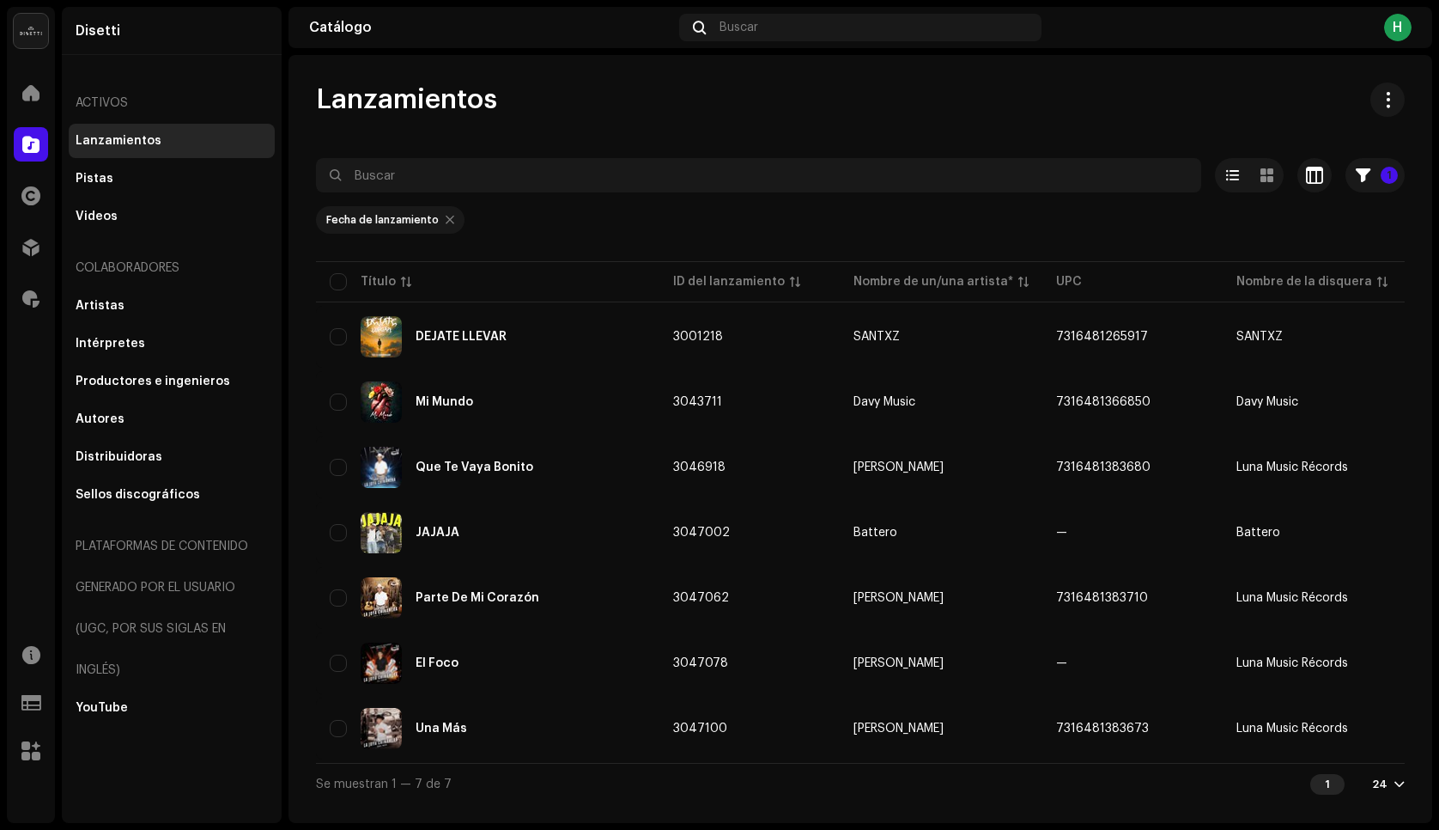
click at [446, 219] on div at bounding box center [450, 220] width 9 height 14
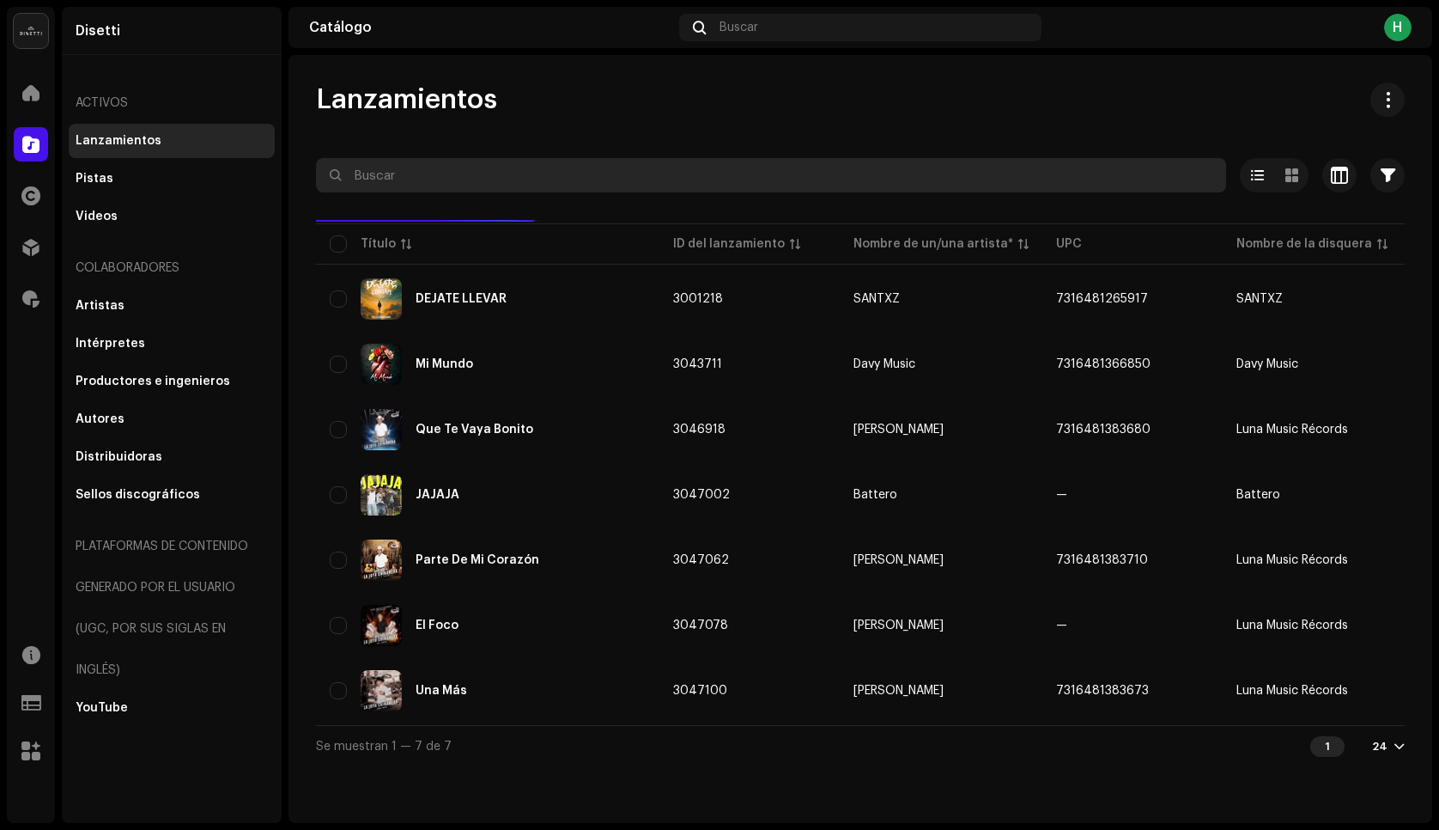
click at [448, 180] on input "text" at bounding box center [771, 175] width 910 height 34
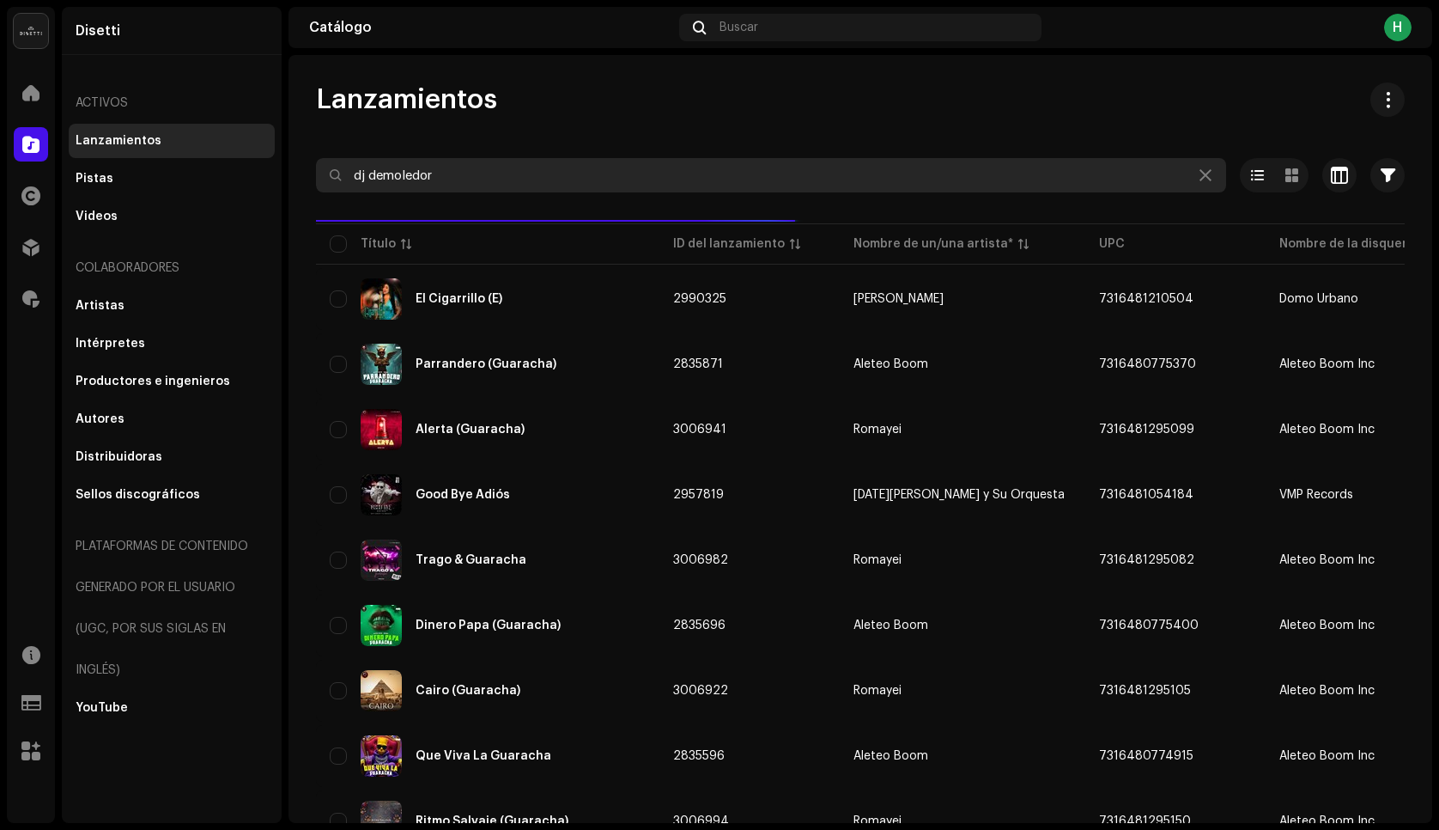
type input "dj demoledor"
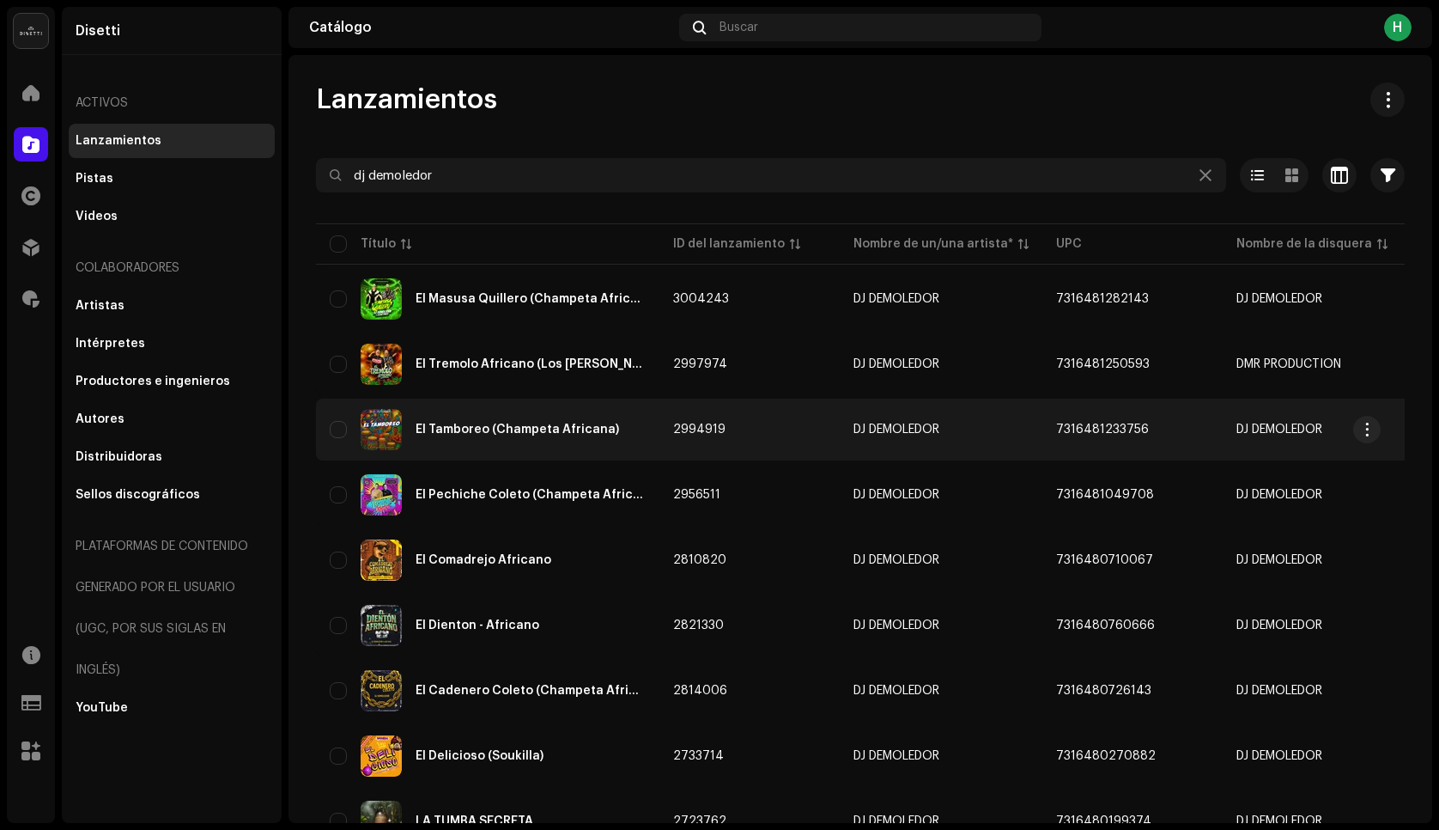
click at [553, 435] on div "El Tamboreo (Champeta Africana)" at bounding box center [488, 429] width 316 height 41
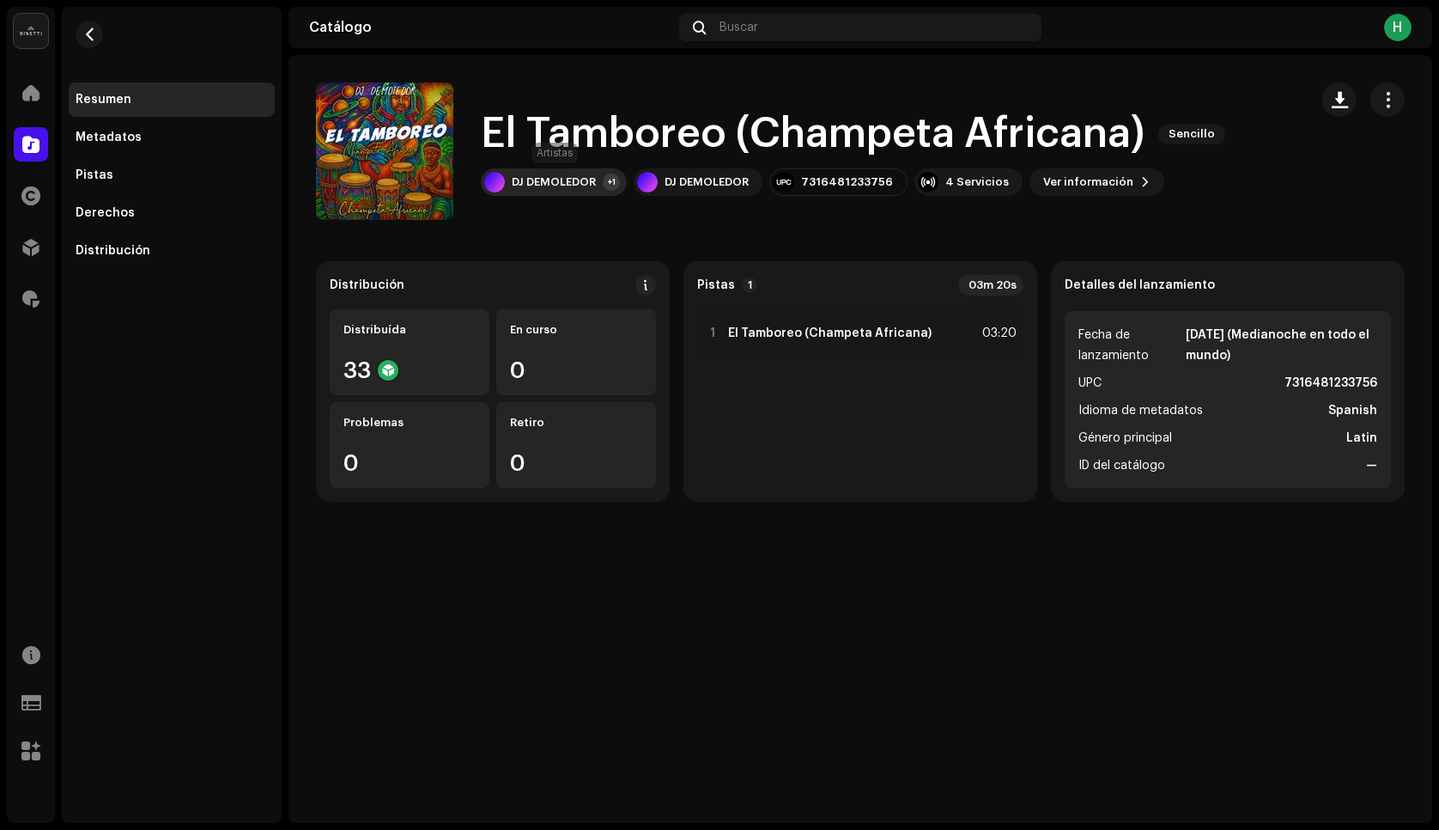
click at [561, 190] on div "DJ DEMOLEDOR +1" at bounding box center [554, 181] width 146 height 27
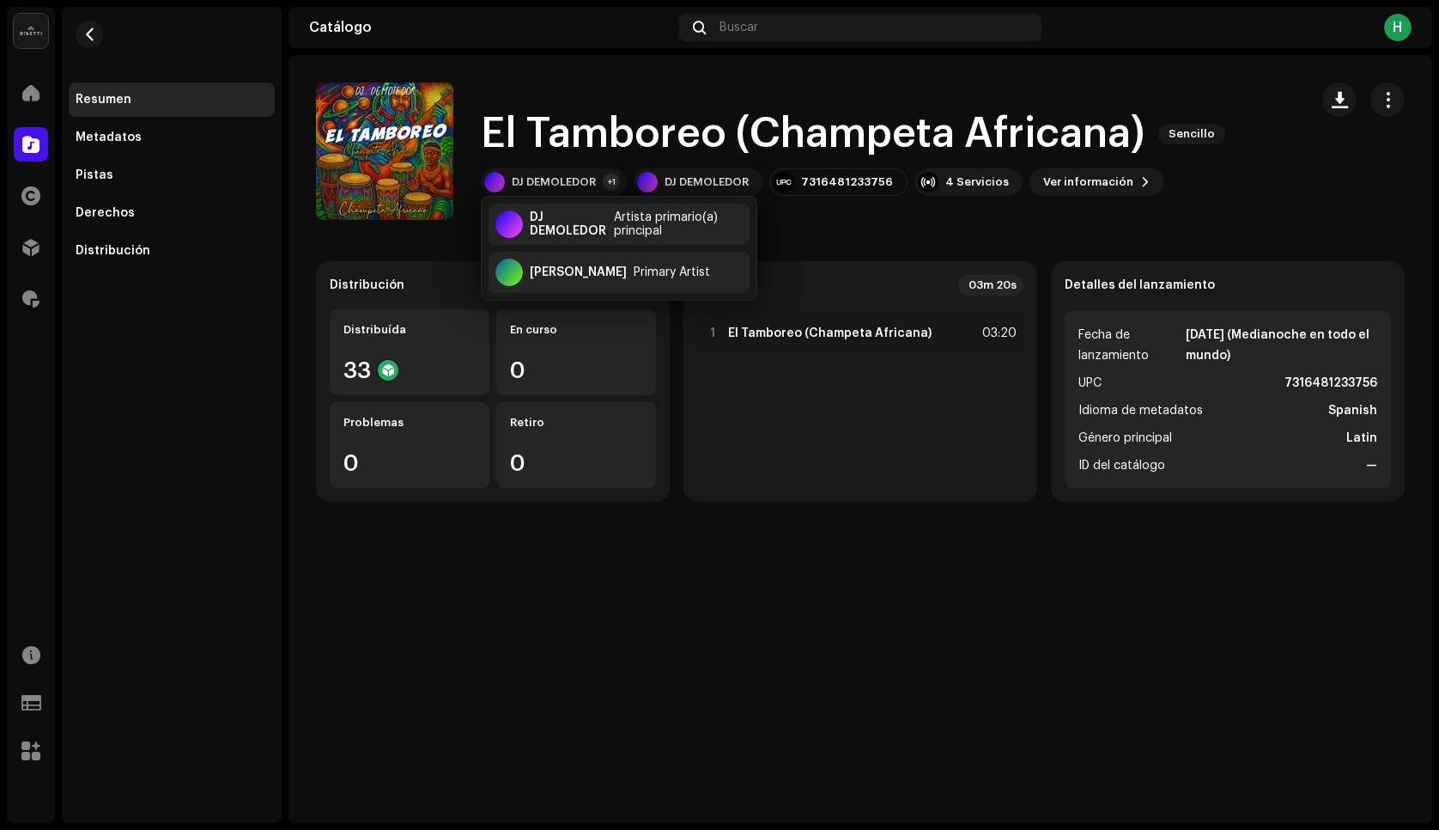
click at [490, 599] on div "El Tamboreo (Champeta Africana) Sencillo El Tamboreo (Champeta Africana) Sencil…" at bounding box center [861, 439] width 1144 height 768
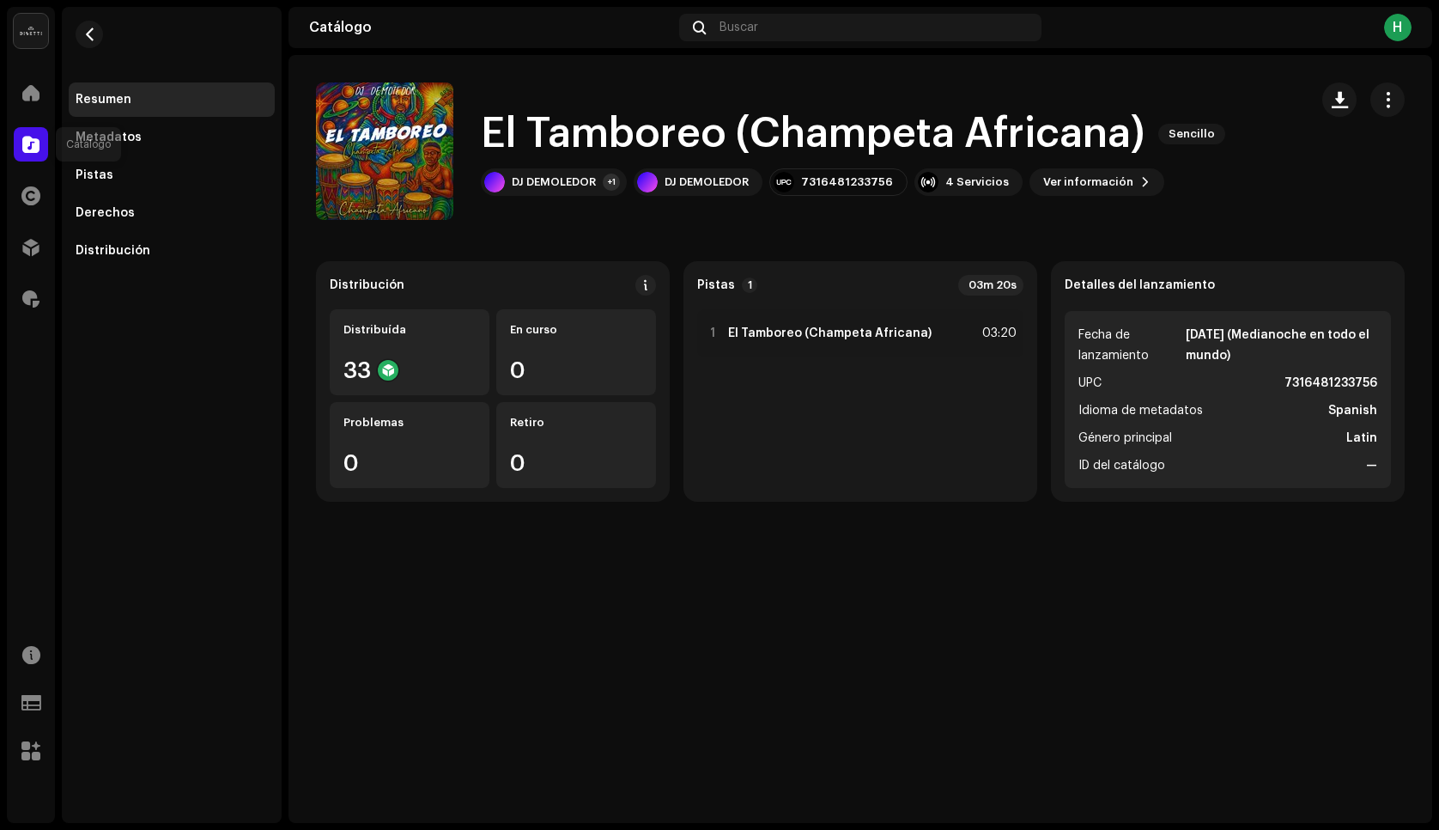
click at [41, 132] on div at bounding box center [31, 144] width 34 height 34
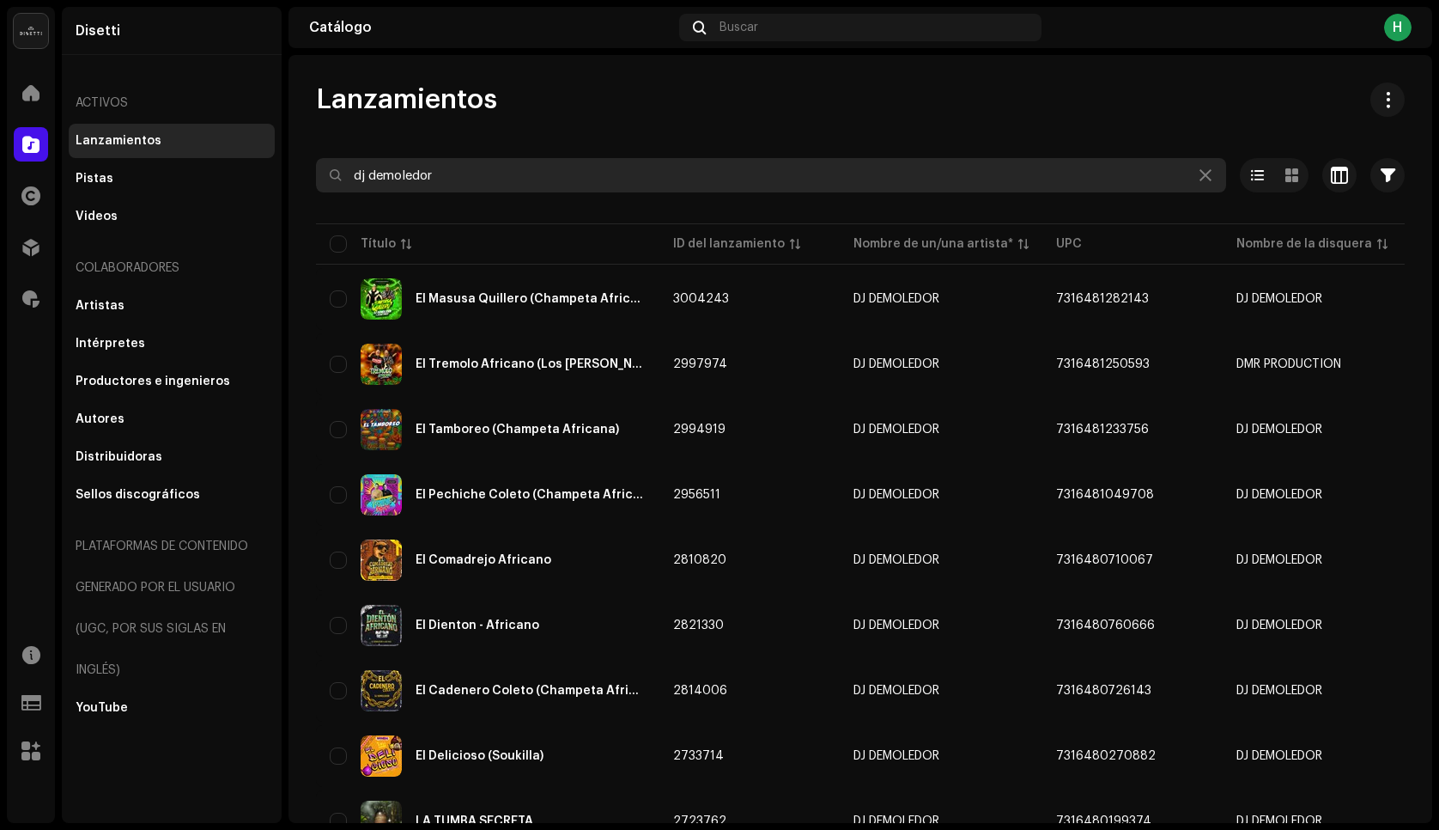
click at [442, 177] on input "dj demoledor" at bounding box center [771, 175] width 910 height 34
paste input "Gracias A Ti"
type input "Gracias A Ti"
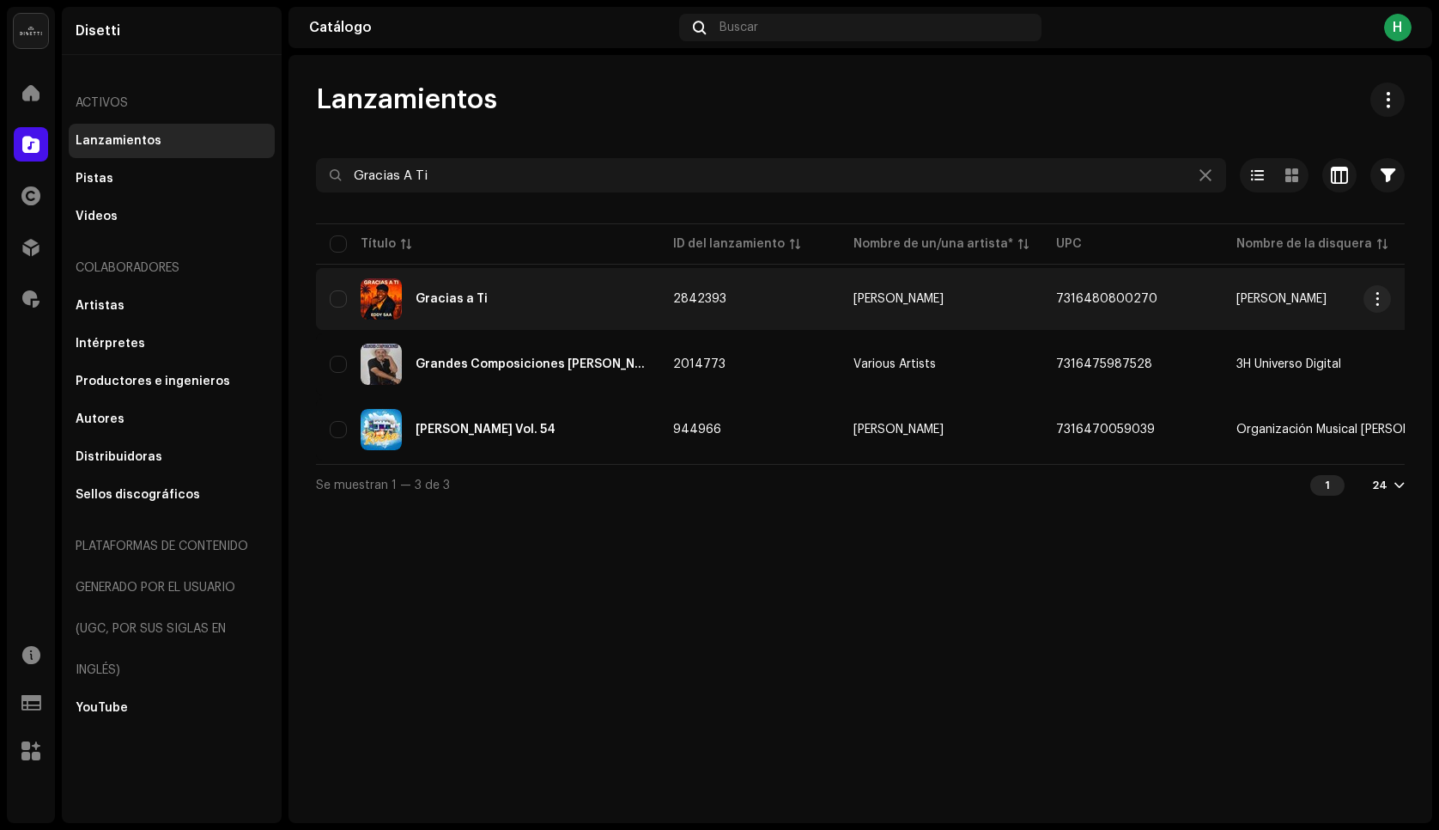
click at [492, 304] on div "Gracias a Ti" at bounding box center [488, 298] width 316 height 41
